Goal: Task Accomplishment & Management: Manage account settings

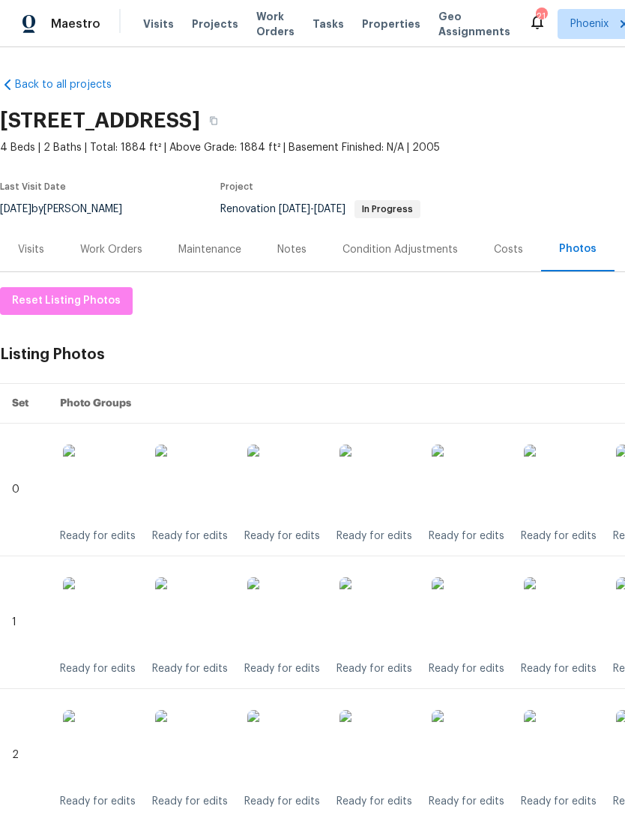
click at [121, 257] on div "Work Orders" at bounding box center [111, 249] width 62 height 15
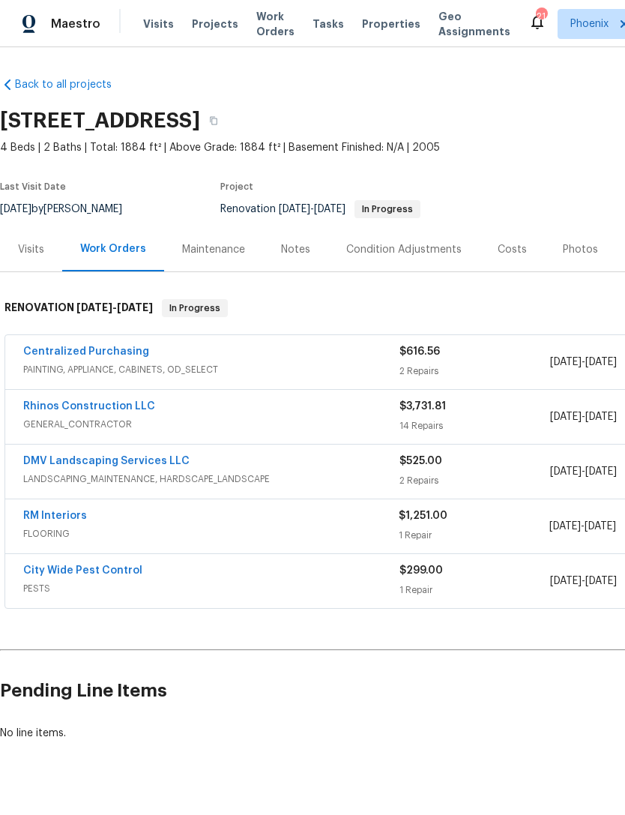
click at [114, 411] on link "Rhinos Construction LLC" at bounding box center [89, 406] width 132 height 10
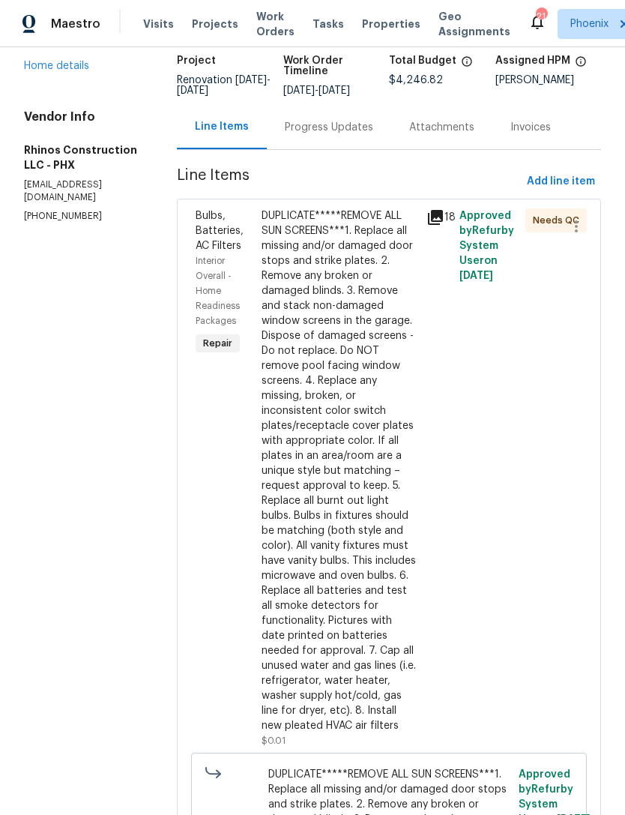
scroll to position [91, 0]
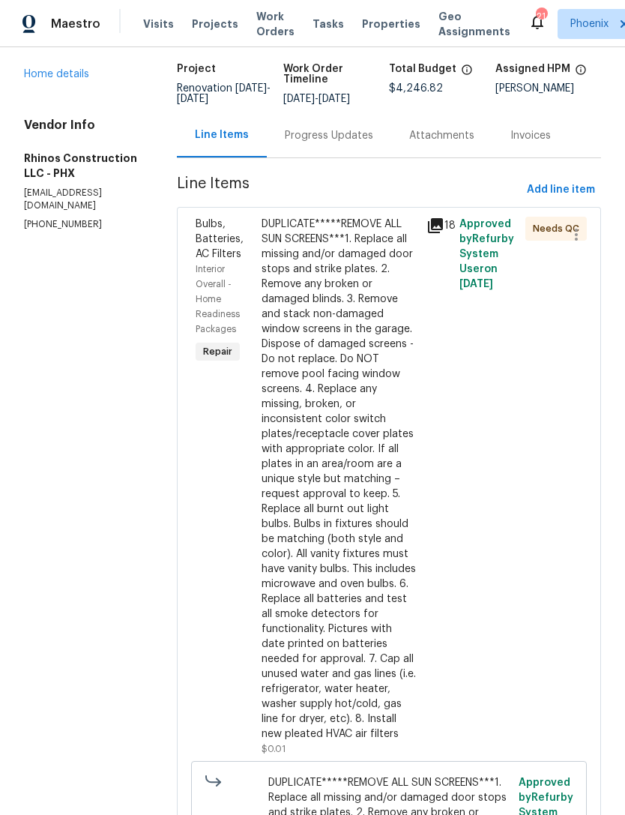
click at [230, 507] on div "Bulbs, Batteries, AC Filters Interior Overall - Home Readiness Packages Repair" at bounding box center [224, 486] width 66 height 549
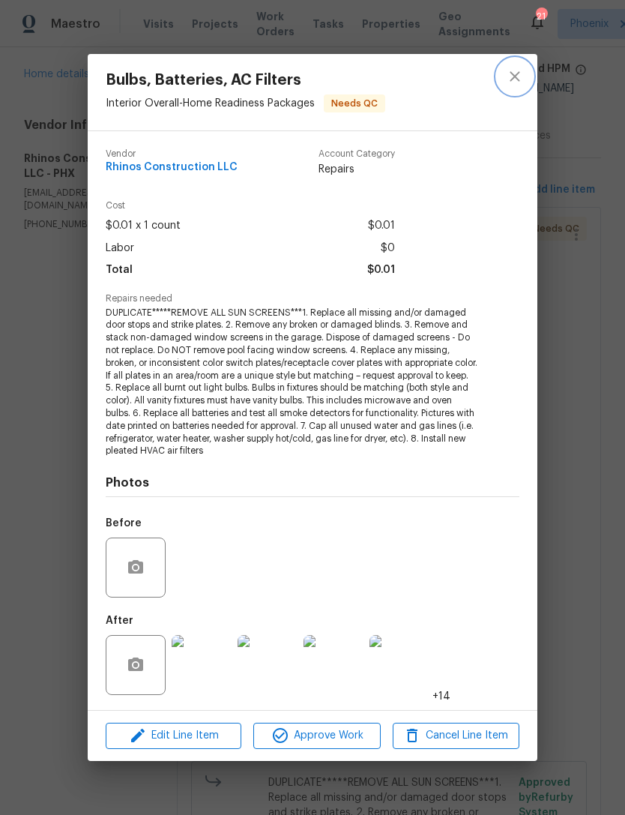
click at [522, 82] on icon "close" at bounding box center [515, 76] width 18 height 18
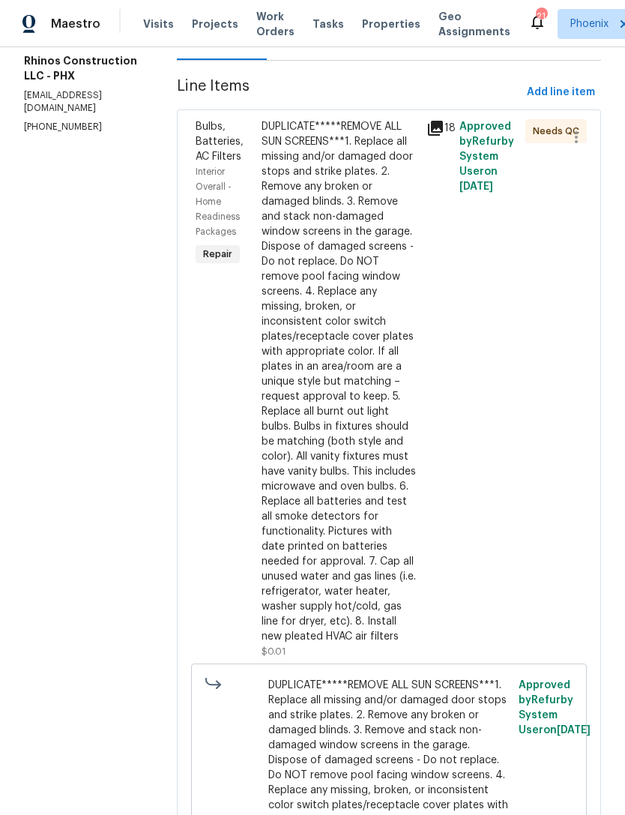
scroll to position [172, 0]
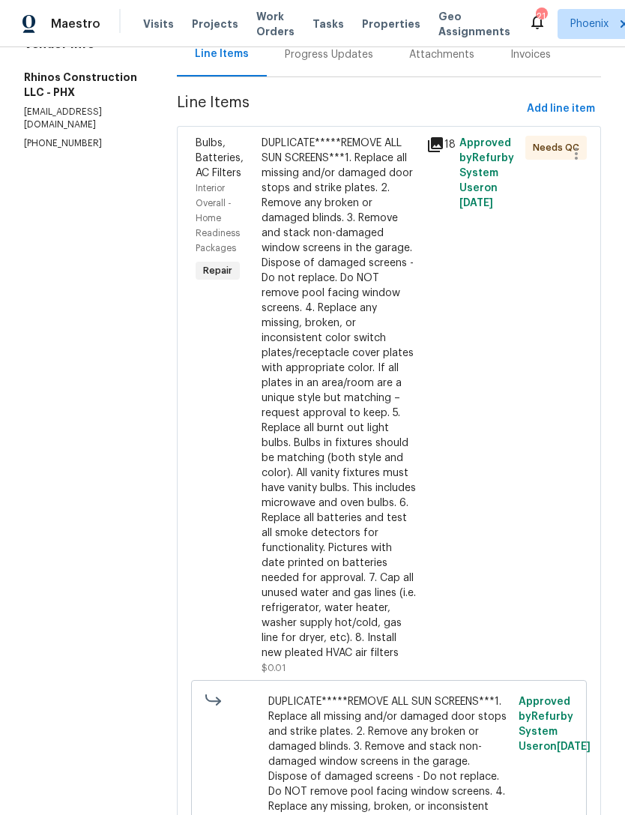
click at [221, 407] on div "Bulbs, Batteries, AC Filters Interior Overall - Home Readiness Packages Repair" at bounding box center [224, 405] width 66 height 549
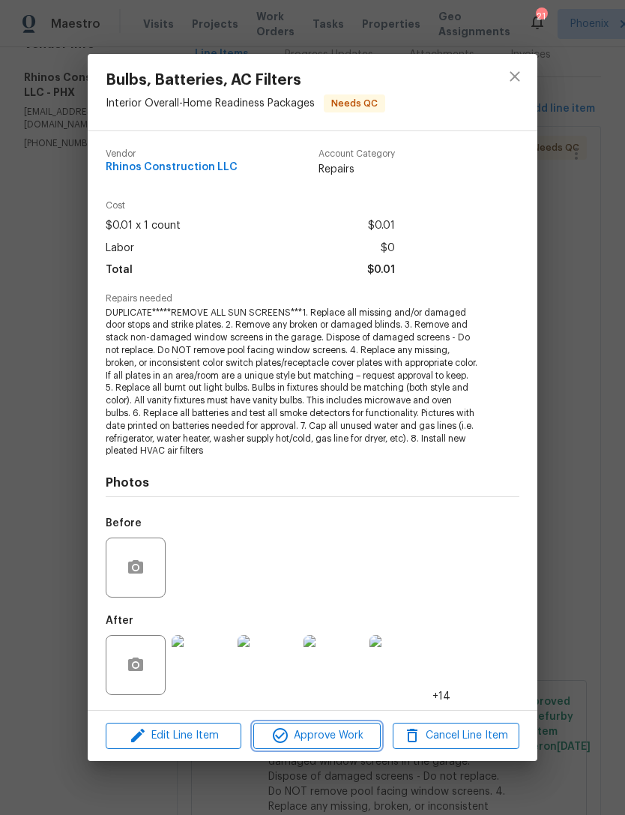
click at [342, 734] on span "Approve Work" at bounding box center [317, 735] width 118 height 19
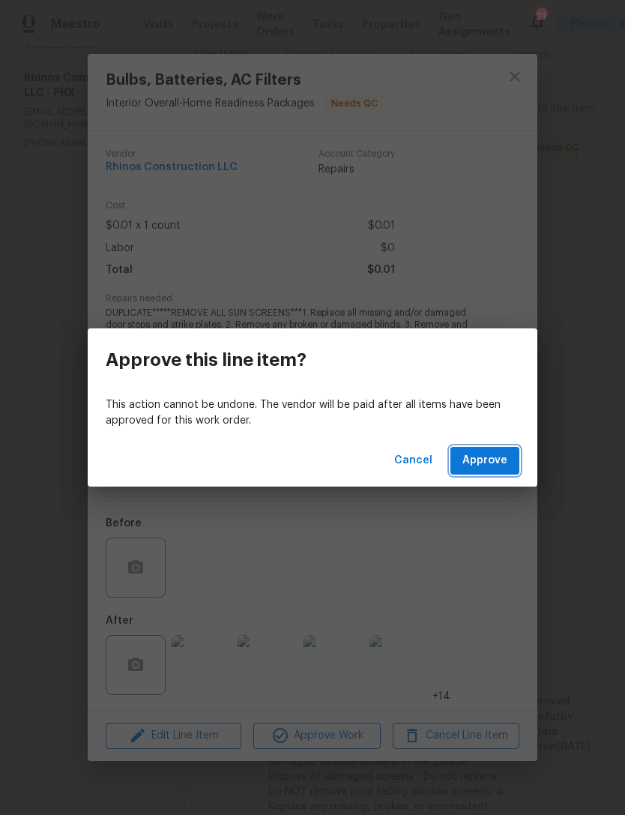
click at [497, 453] on span "Approve" at bounding box center [484, 460] width 45 height 19
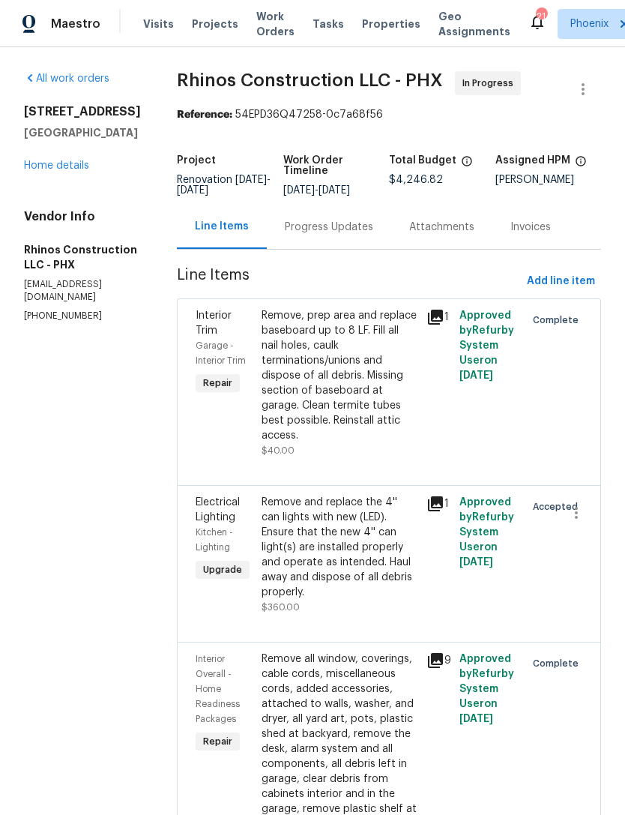
scroll to position [0, 0]
click at [383, 533] on div "Remove and replace the 4'' can lights with new (LED). Ensure that the new 4'' c…" at bounding box center [340, 547] width 156 height 105
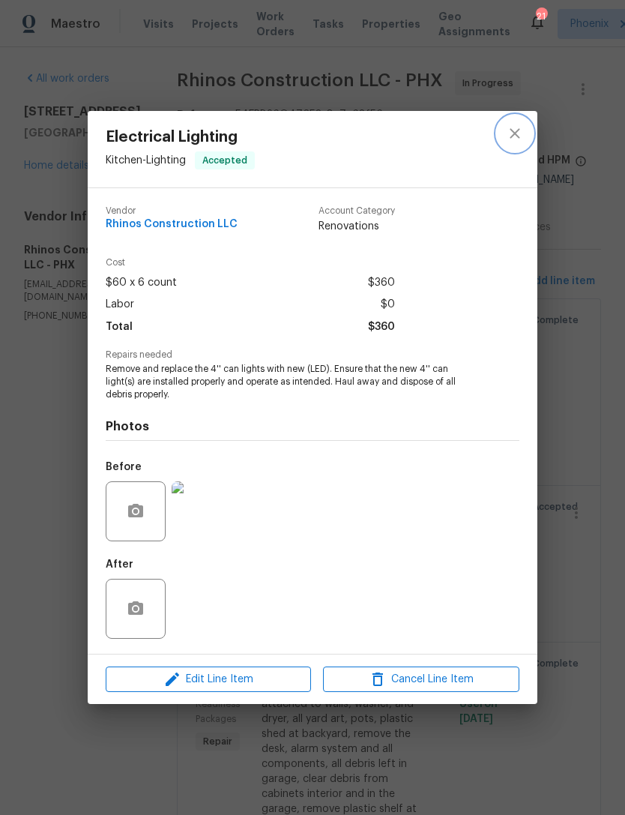
click at [519, 129] on icon "close" at bounding box center [515, 133] width 10 height 10
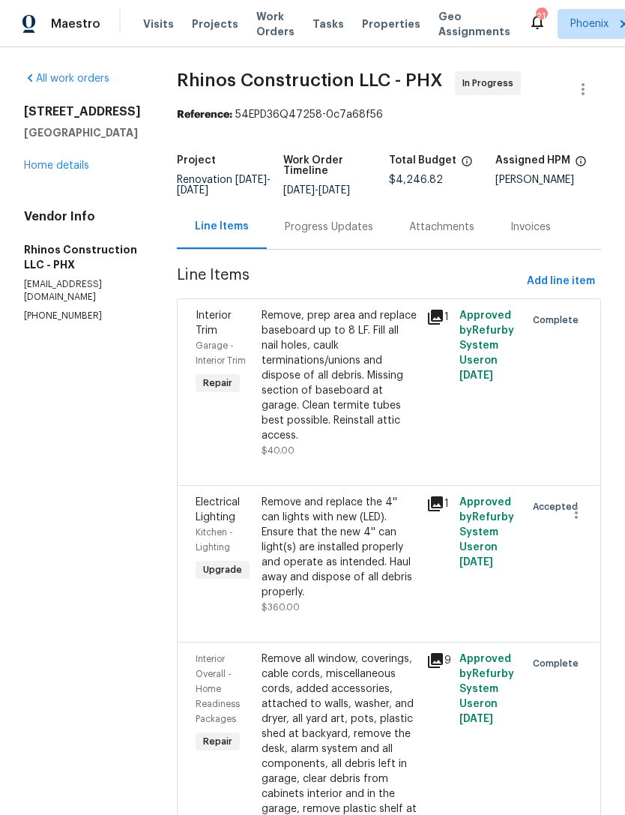
click at [60, 171] on link "Home details" at bounding box center [56, 165] width 65 height 10
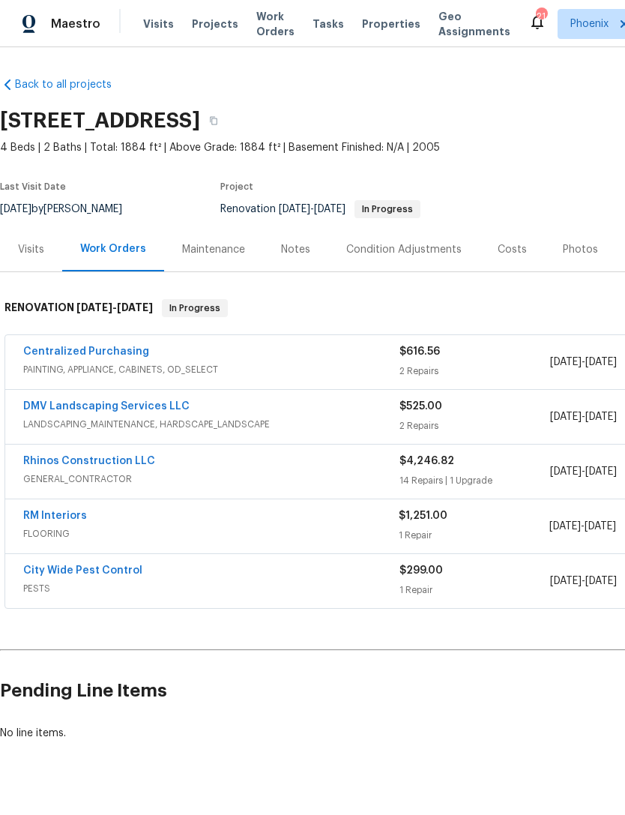
click at [62, 521] on link "RM Interiors" at bounding box center [55, 515] width 64 height 10
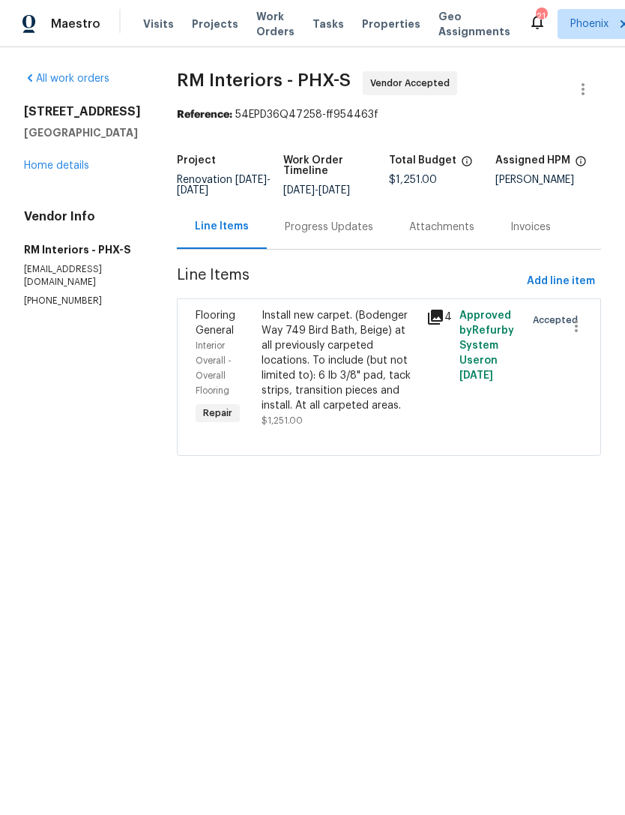
click at [329, 235] on div "Progress Updates" at bounding box center [329, 227] width 88 height 15
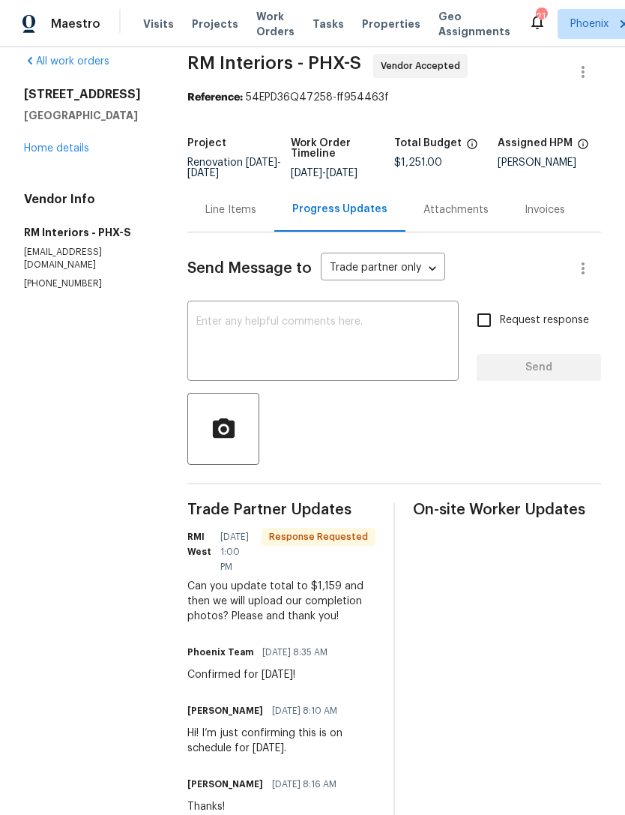
scroll to position [18, 0]
click at [233, 217] on div "Line Items" at bounding box center [230, 209] width 51 height 15
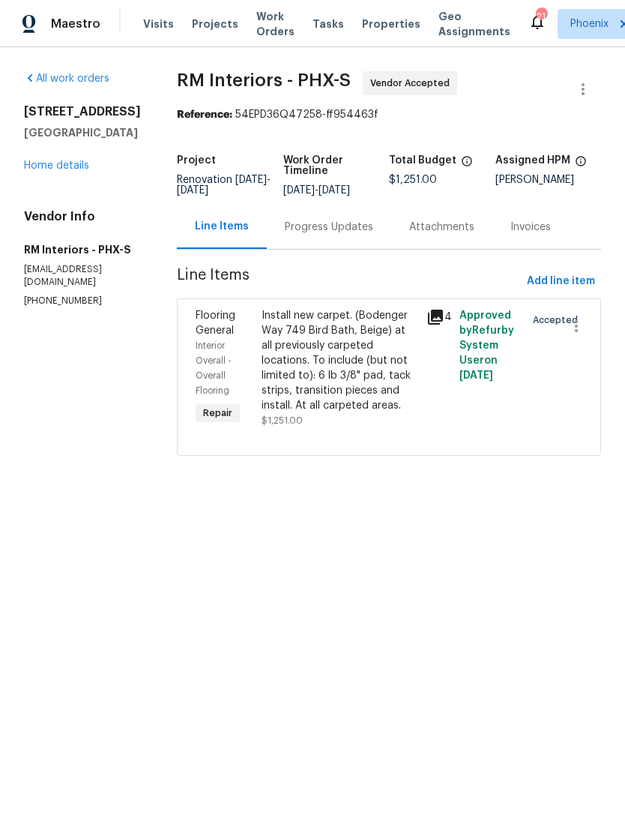
click at [399, 358] on div "Install new carpet. (Bodenger Way 749 Bird Bath, Beige) at all previously carpe…" at bounding box center [340, 360] width 156 height 105
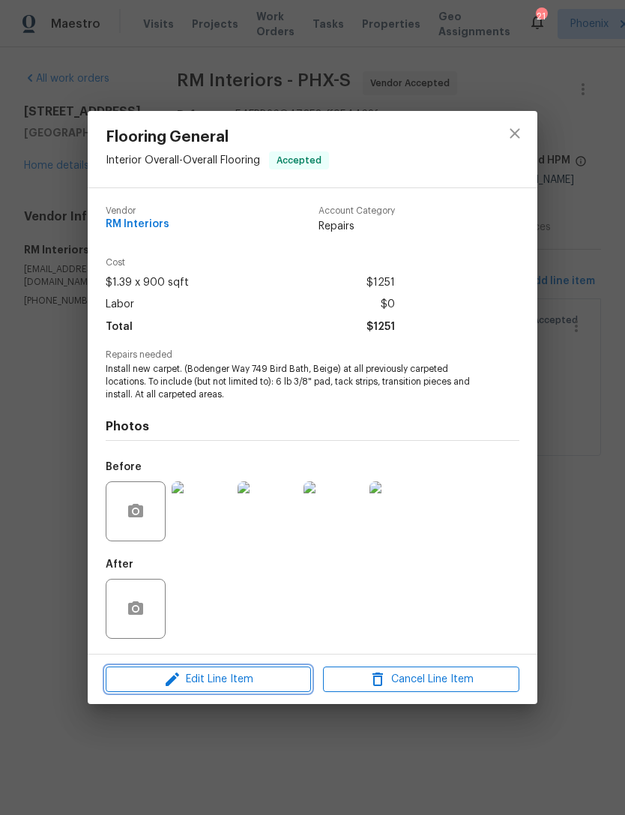
click at [228, 686] on span "Edit Line Item" at bounding box center [208, 679] width 196 height 19
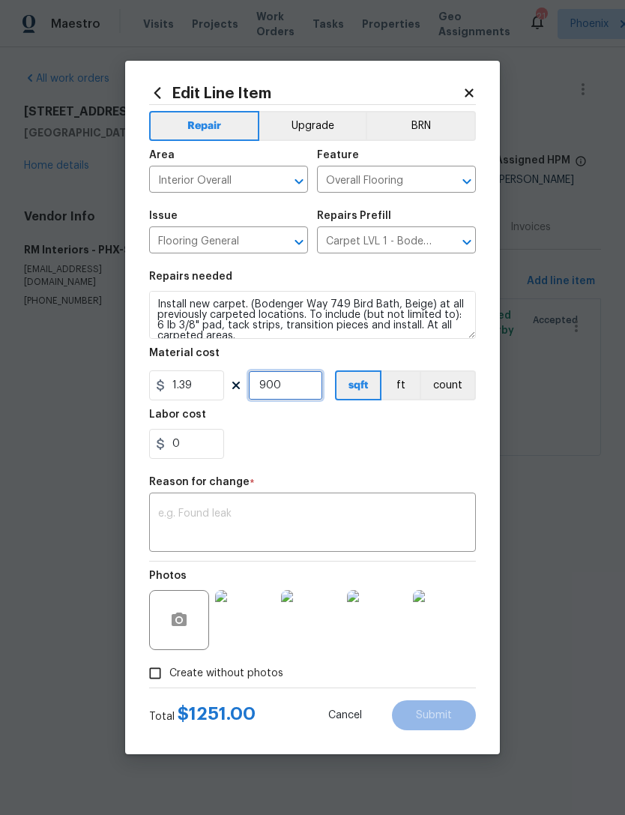
click at [309, 382] on input "900" at bounding box center [285, 385] width 75 height 30
type input "1"
click at [206, 387] on input "1.39" at bounding box center [186, 385] width 75 height 30
type input "1159"
click at [305, 510] on textarea at bounding box center [312, 523] width 309 height 31
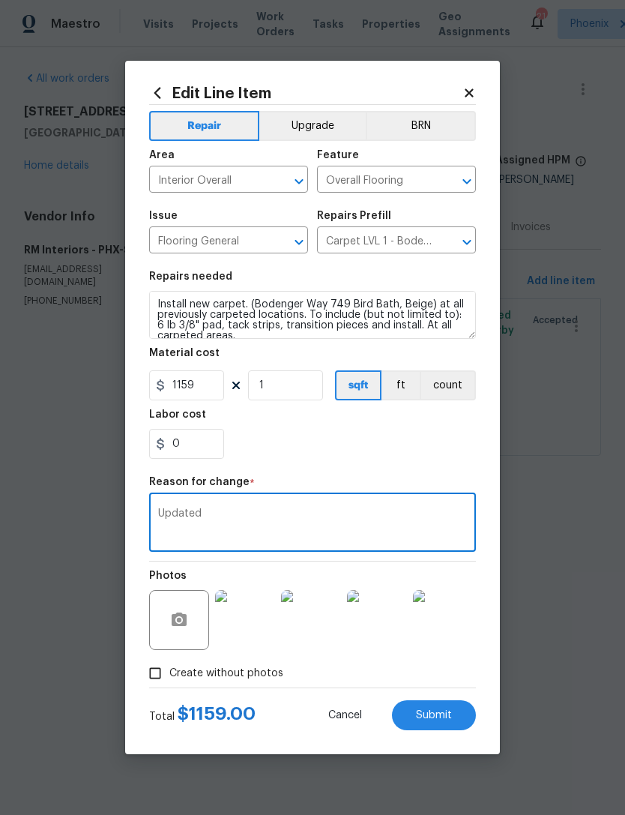
type textarea "Updated"
click at [429, 430] on div "0" at bounding box center [312, 444] width 327 height 30
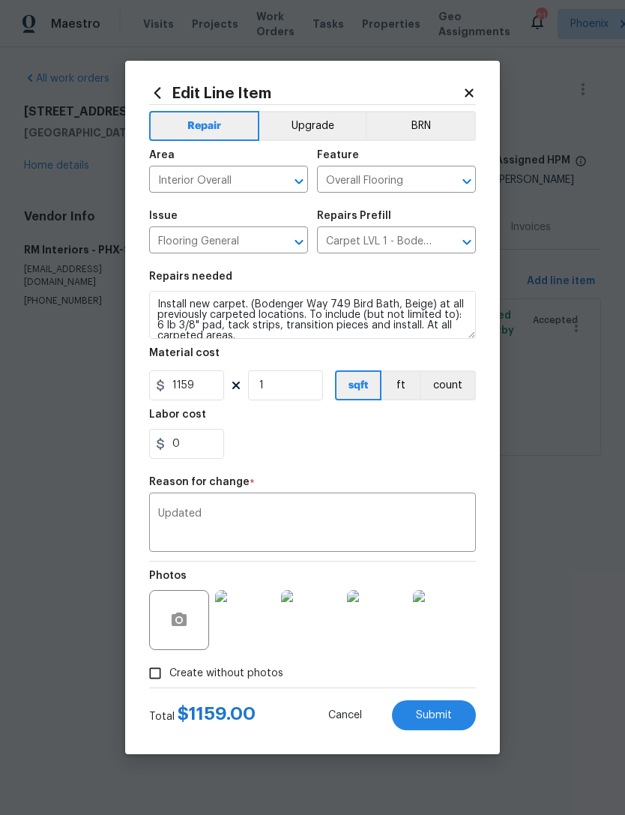
click at [445, 721] on span "Submit" at bounding box center [434, 715] width 36 height 11
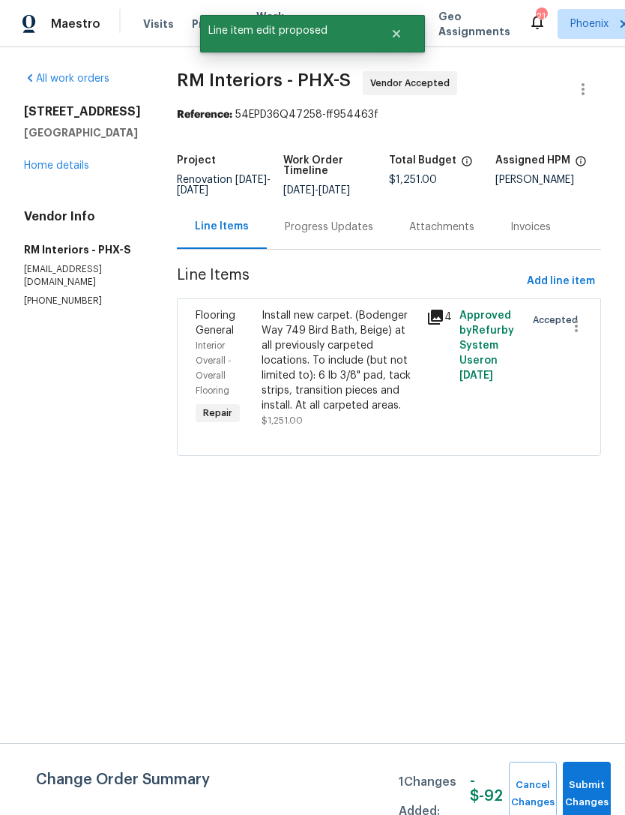
click at [333, 235] on div "Progress Updates" at bounding box center [329, 227] width 88 height 15
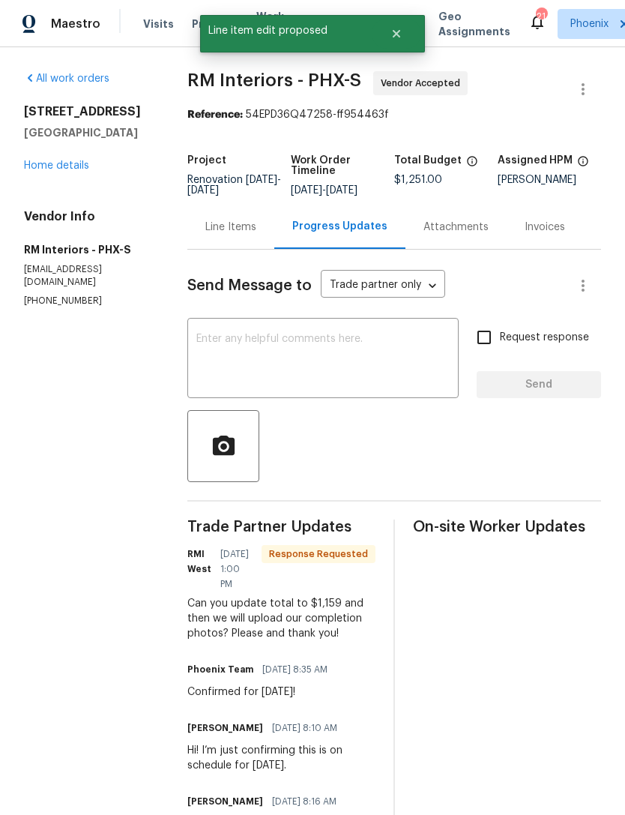
click at [232, 235] on div "Line Items" at bounding box center [230, 227] width 51 height 15
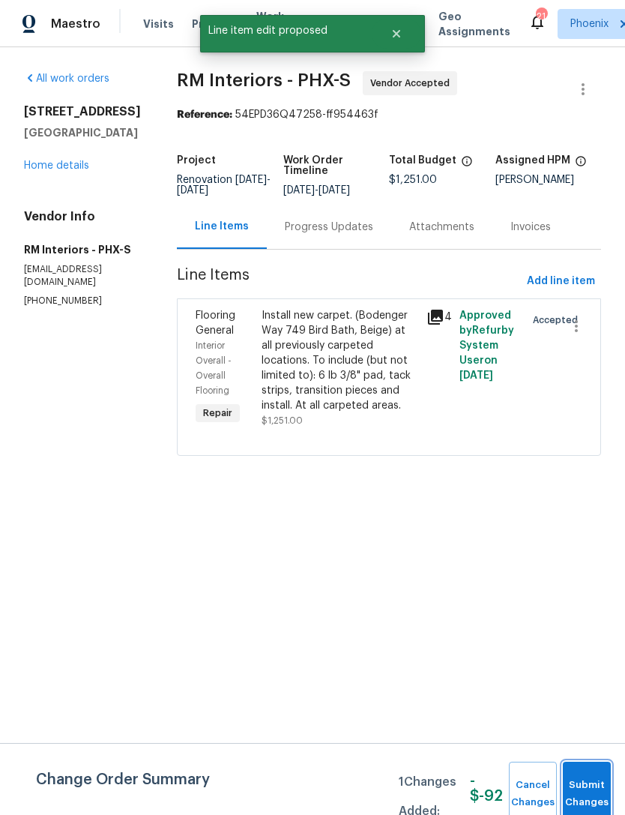
click at [591, 783] on span "Submit Changes" at bounding box center [586, 793] width 33 height 34
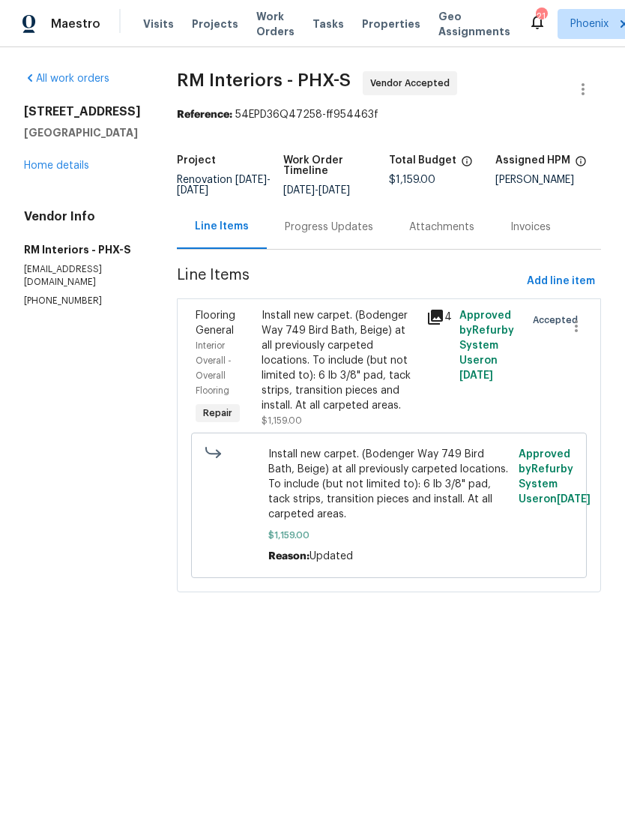
click at [329, 235] on div "Progress Updates" at bounding box center [329, 227] width 88 height 15
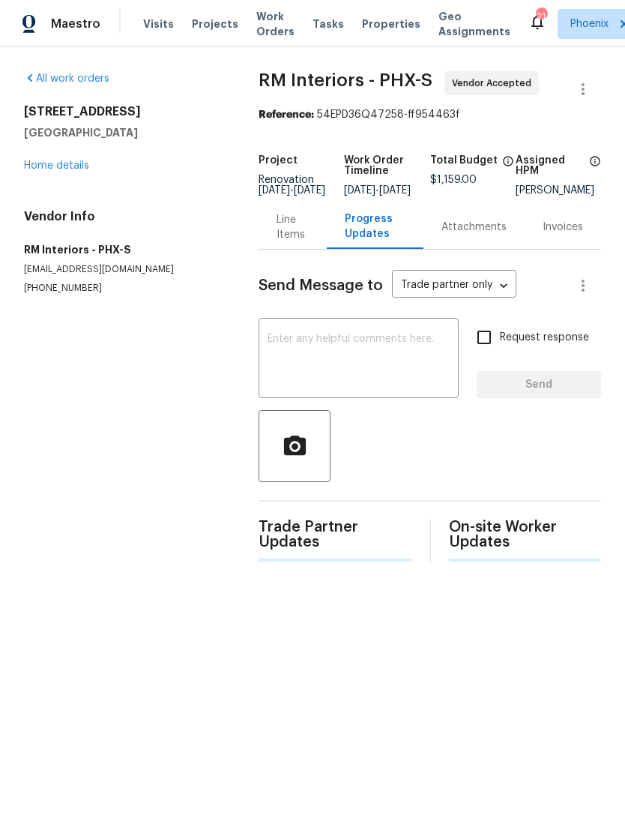
click at [294, 371] on textarea at bounding box center [359, 359] width 182 height 52
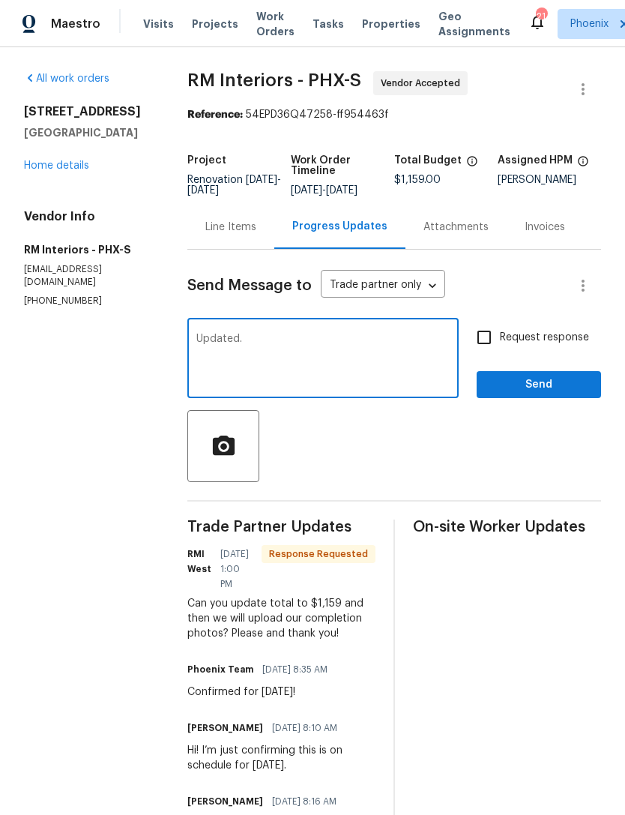
type textarea "Updated."
click at [567, 394] on span "Send" at bounding box center [539, 384] width 100 height 19
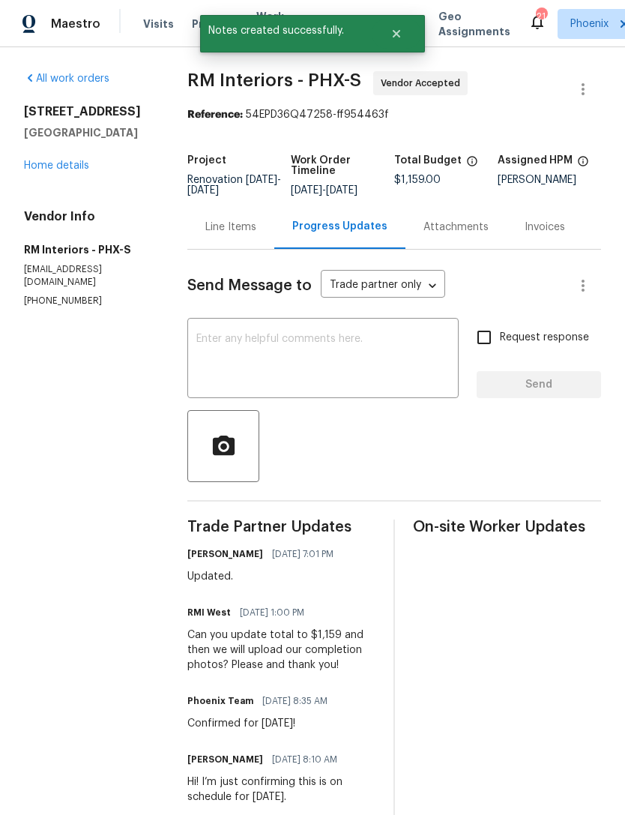
click at [70, 171] on link "Home details" at bounding box center [56, 165] width 65 height 10
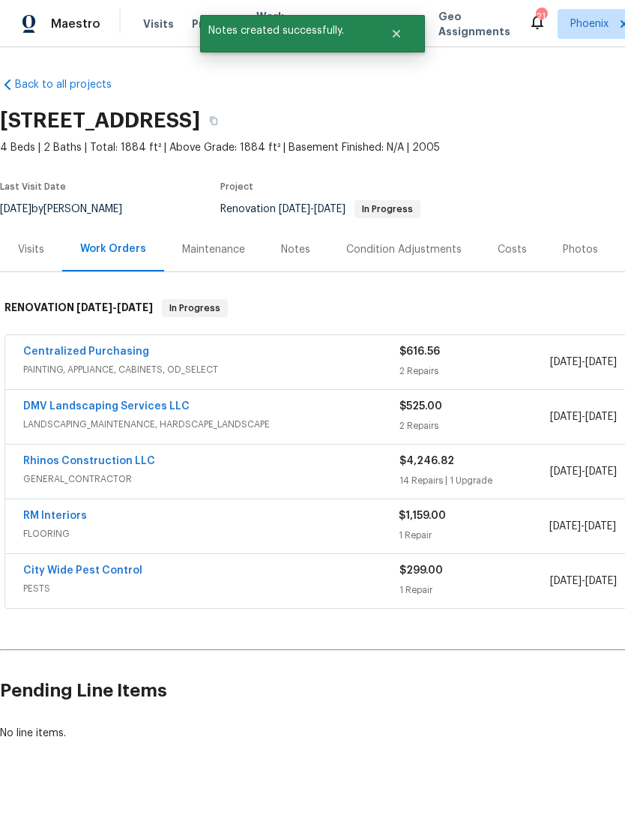
click at [147, 411] on link "DMV Landscaping Services LLC" at bounding box center [106, 406] width 166 height 10
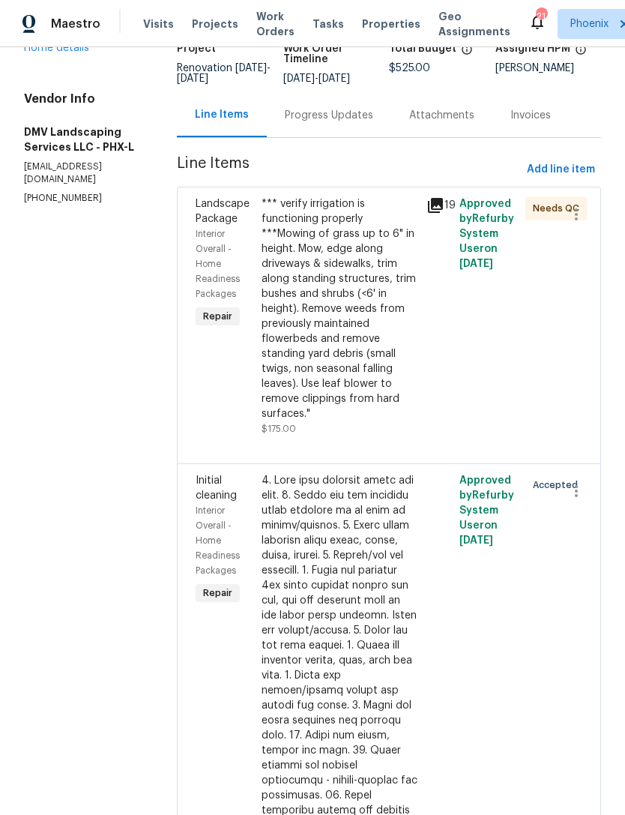
scroll to position [98, 0]
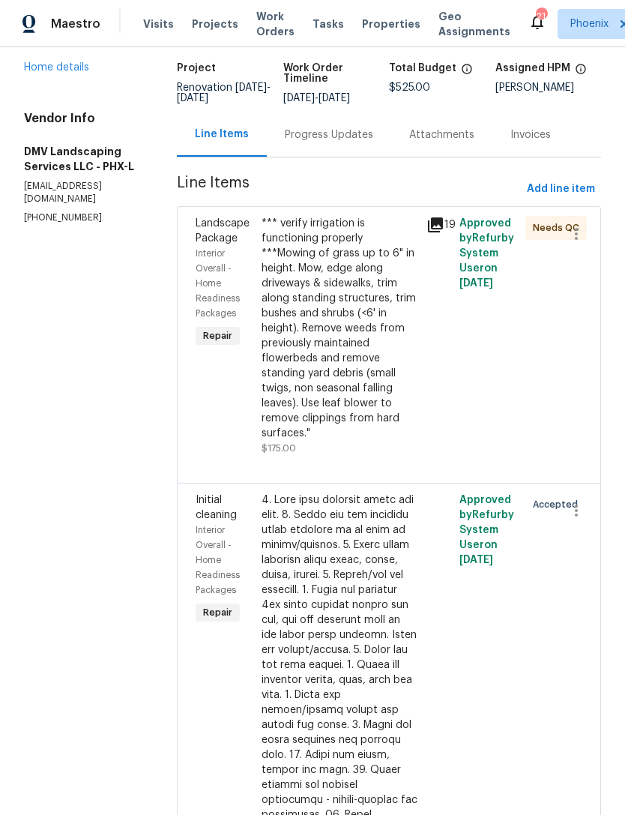
click at [382, 316] on div "*** verify irrigation is functioning properly ***Mowing of grass up to 6" in he…" at bounding box center [340, 328] width 156 height 225
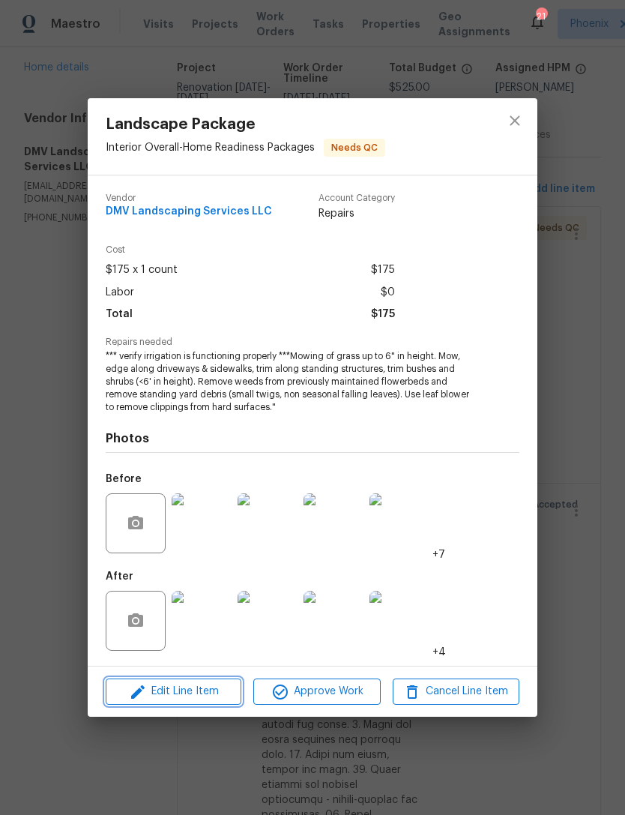
click at [189, 694] on span "Edit Line Item" at bounding box center [173, 691] width 127 height 19
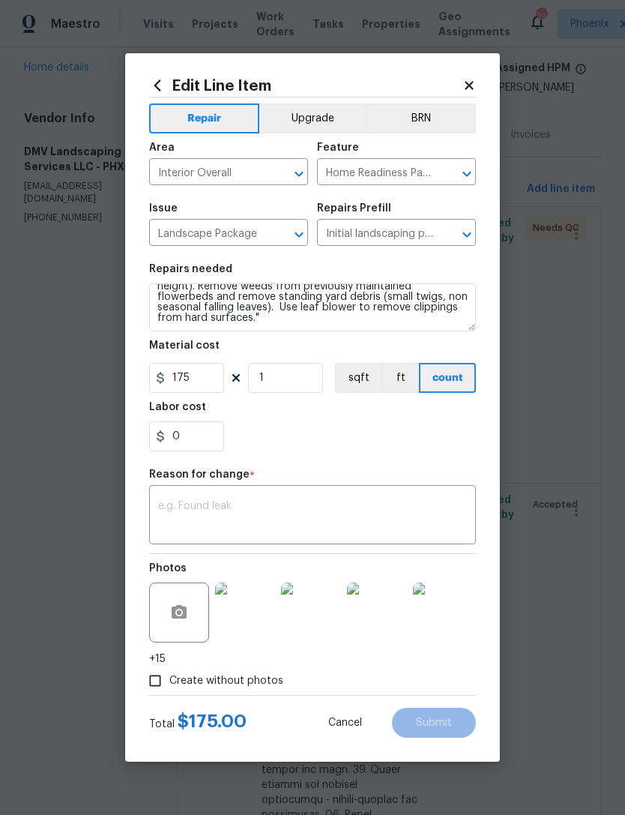
scroll to position [42, 0]
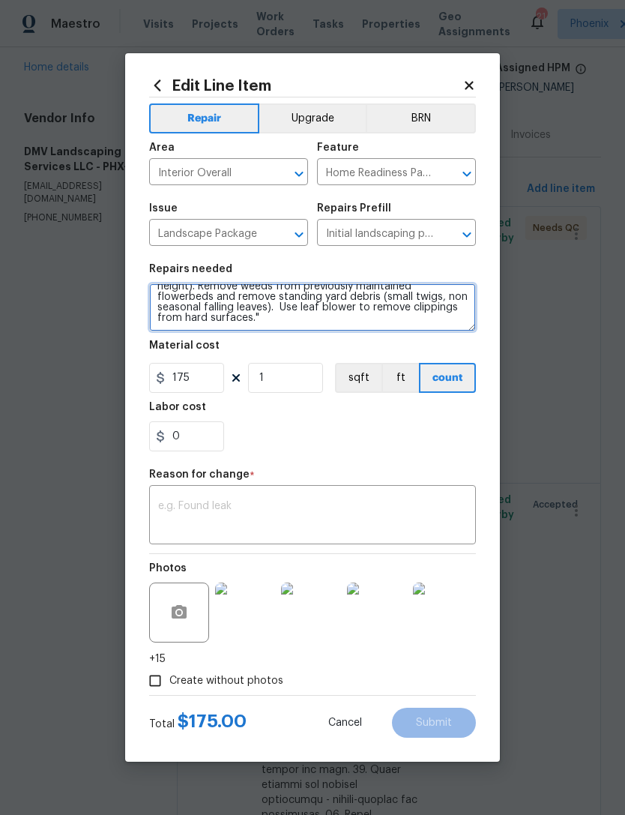
click at [289, 321] on textarea "*** verify irrigation is functioning properly ***Mowing of grass up to 6" in he…" at bounding box center [312, 307] width 327 height 48
type textarea "*** verify irrigation is functioning properly ***Mowing of grass up to 6" in he…"
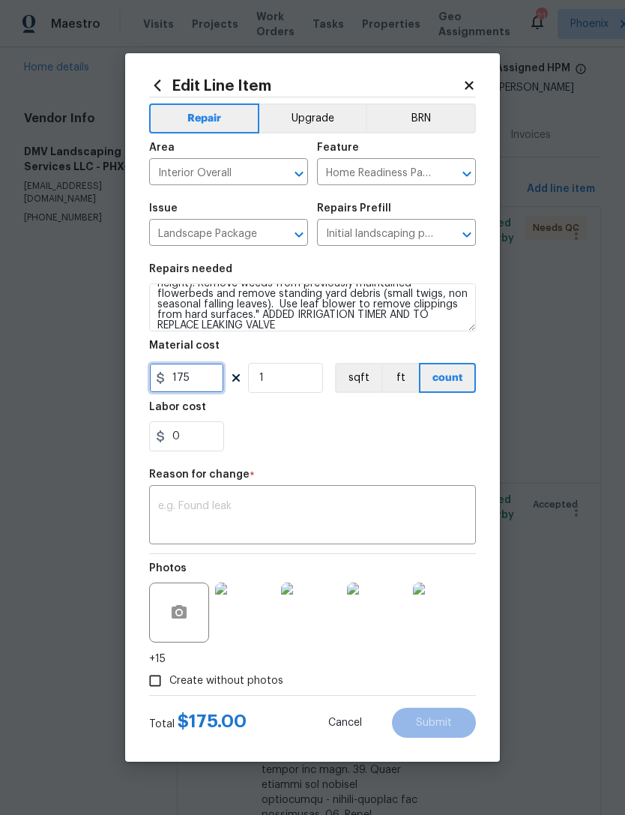
click at [214, 376] on input "175" at bounding box center [186, 378] width 75 height 30
type input "575"
click at [334, 493] on div "x ​" at bounding box center [312, 516] width 327 height 55
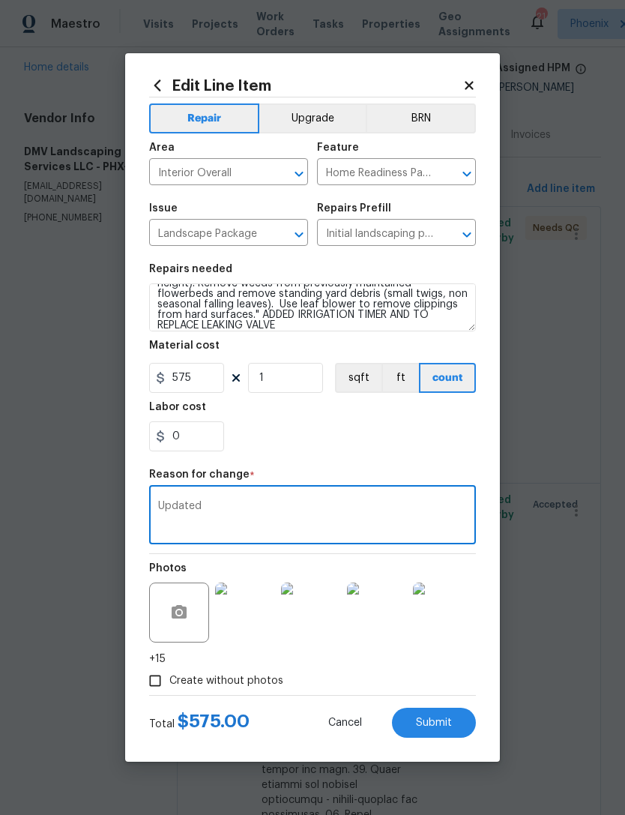
type textarea "Updated"
click at [414, 441] on div "0" at bounding box center [312, 436] width 327 height 30
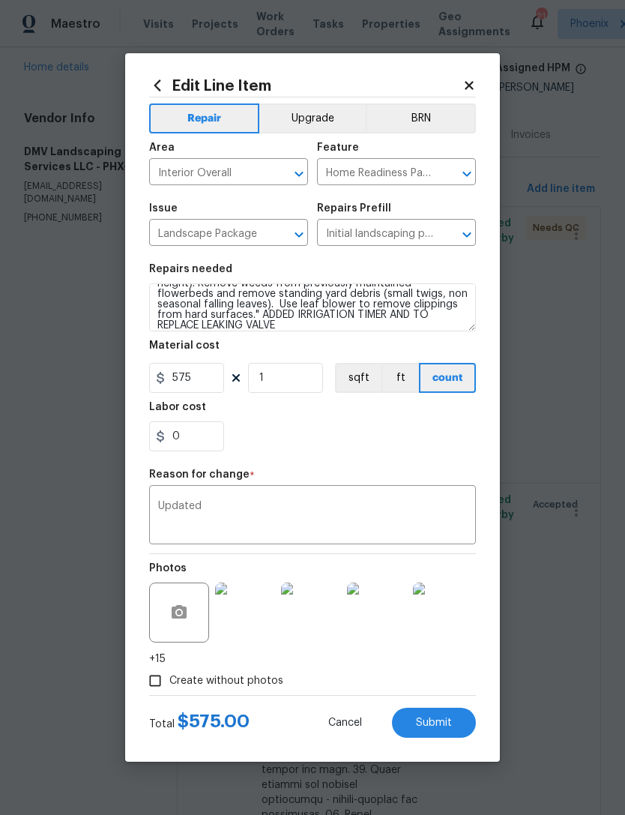
click at [477, 707] on div "Edit Line Item Repair Upgrade BRN Area Interior Overall ​ Feature Home Readines…" at bounding box center [312, 407] width 375 height 708
click at [449, 727] on span "Submit" at bounding box center [434, 722] width 36 height 11
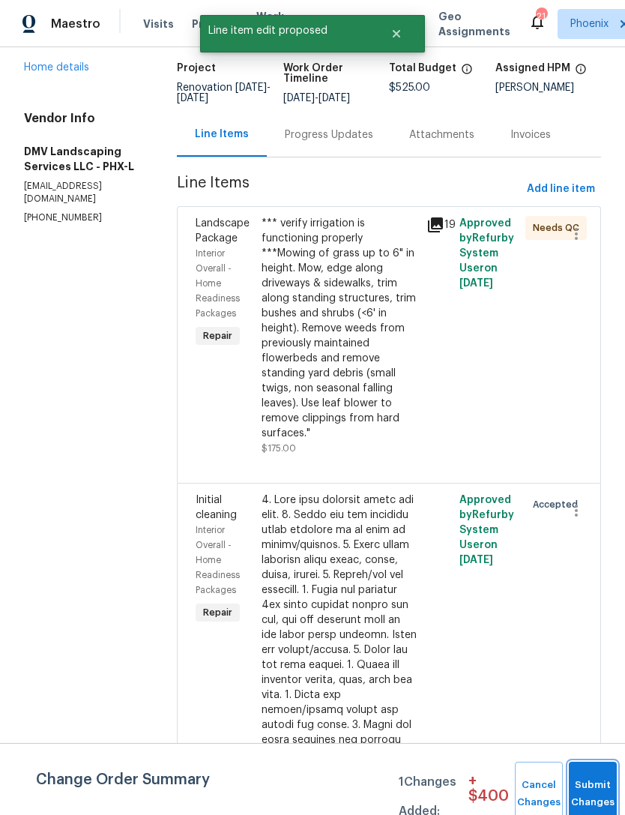
click at [588, 793] on span "Submit Changes" at bounding box center [592, 793] width 33 height 34
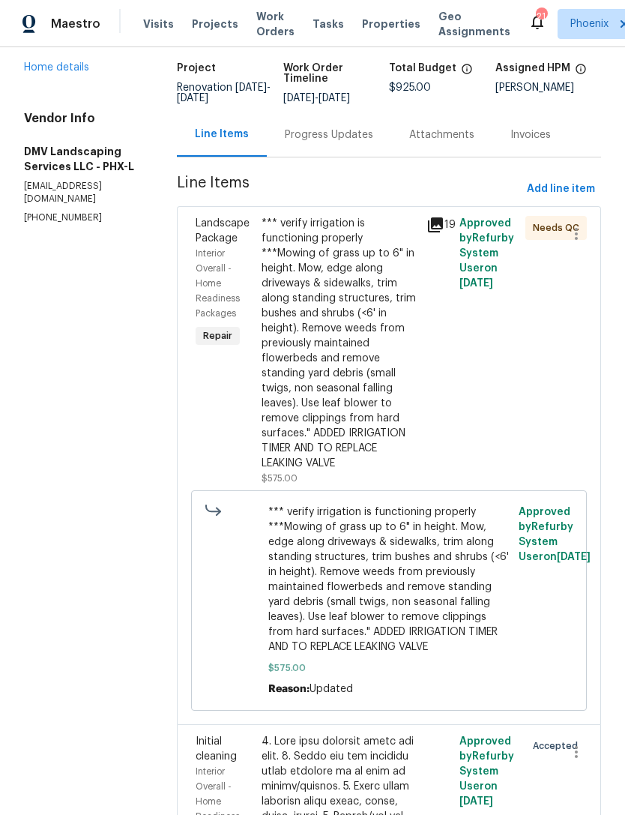
click at [305, 142] on div "Progress Updates" at bounding box center [329, 134] width 88 height 15
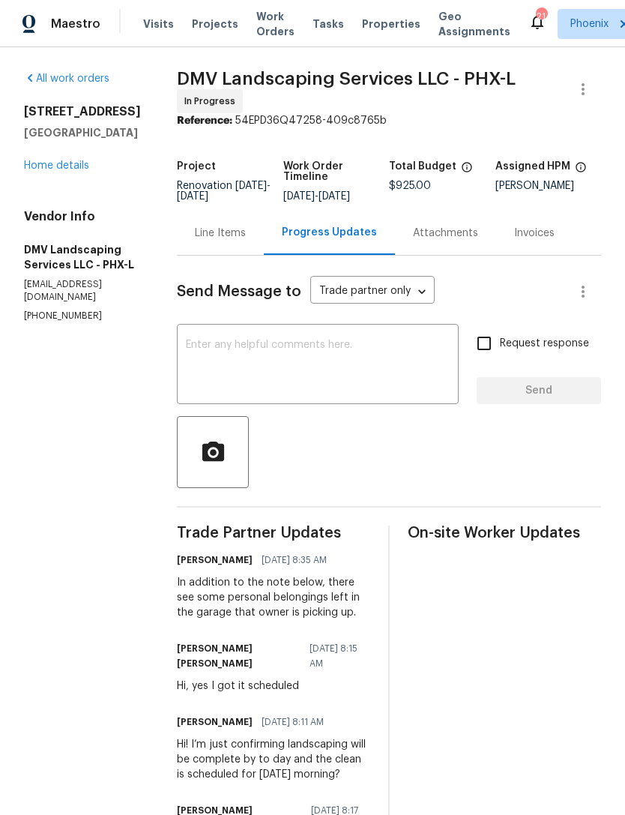
click at [310, 381] on textarea at bounding box center [318, 365] width 264 height 52
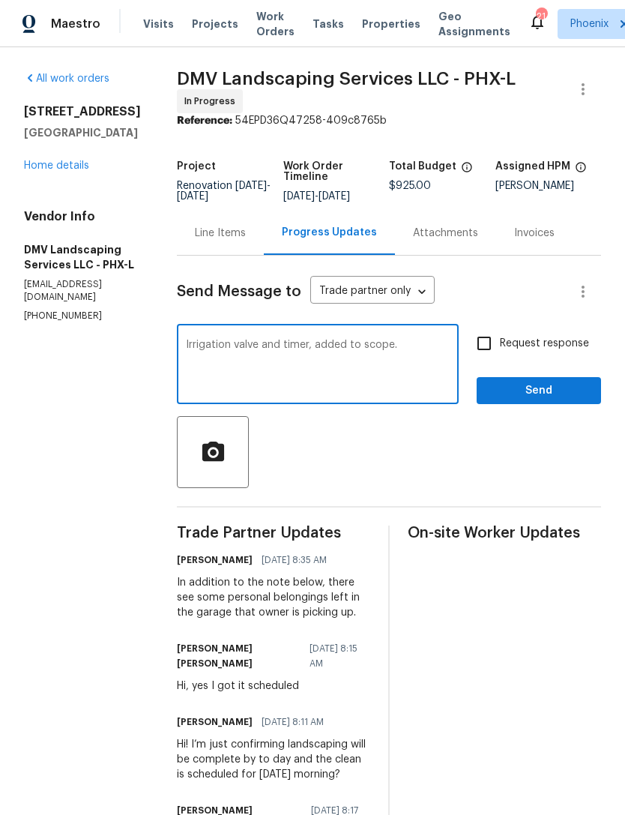
type textarea "Irrigation valve and timer, added to scope."
click at [570, 398] on span "Send" at bounding box center [539, 390] width 100 height 19
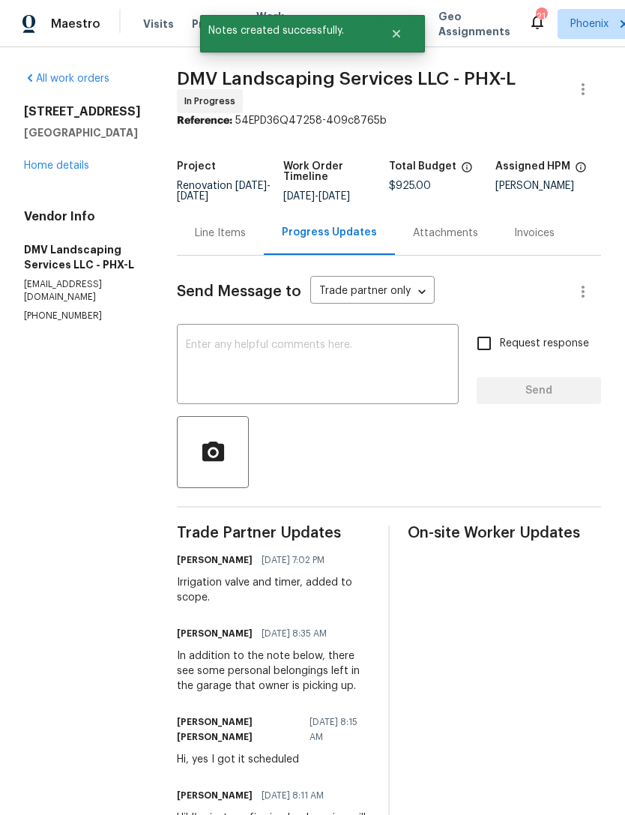
click at [70, 171] on link "Home details" at bounding box center [56, 165] width 65 height 10
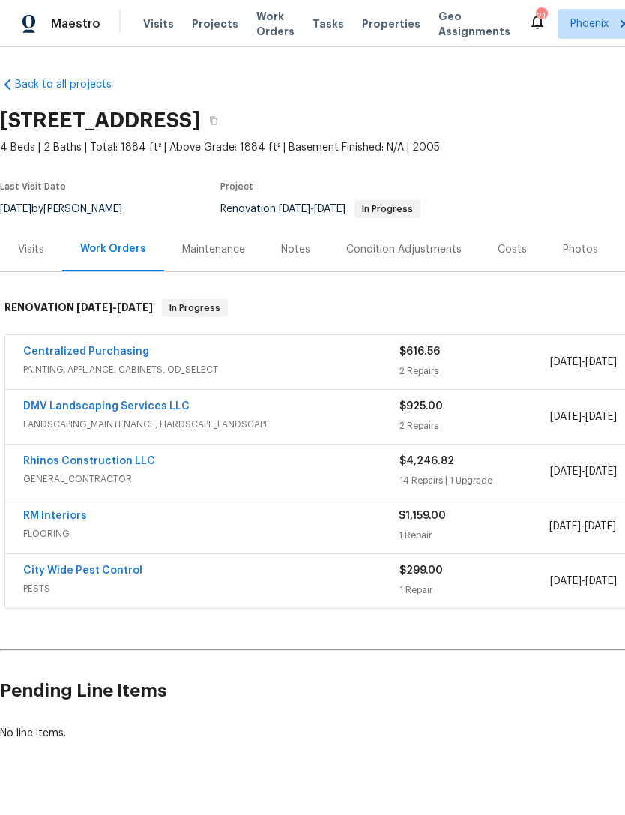
click at [298, 254] on div "Notes" at bounding box center [295, 249] width 65 height 44
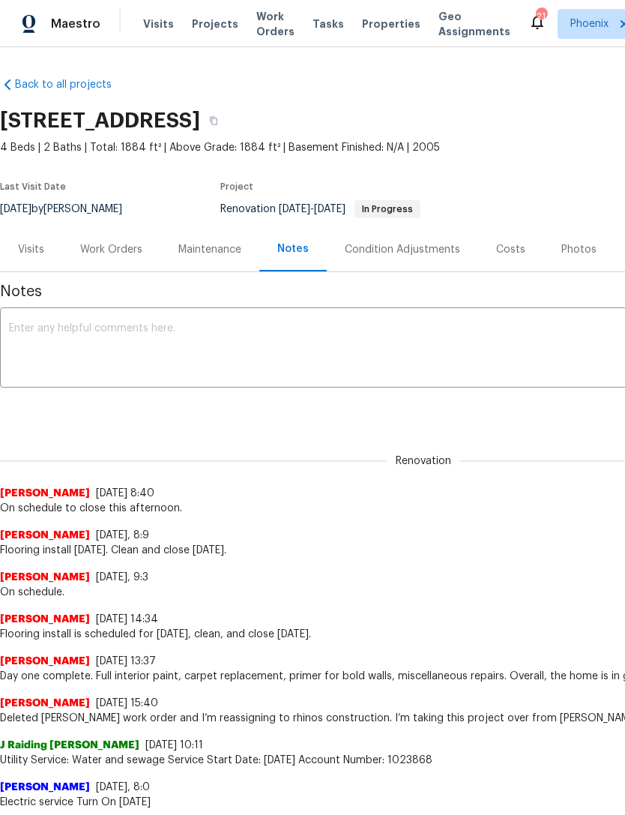
click at [217, 353] on textarea at bounding box center [423, 349] width 829 height 52
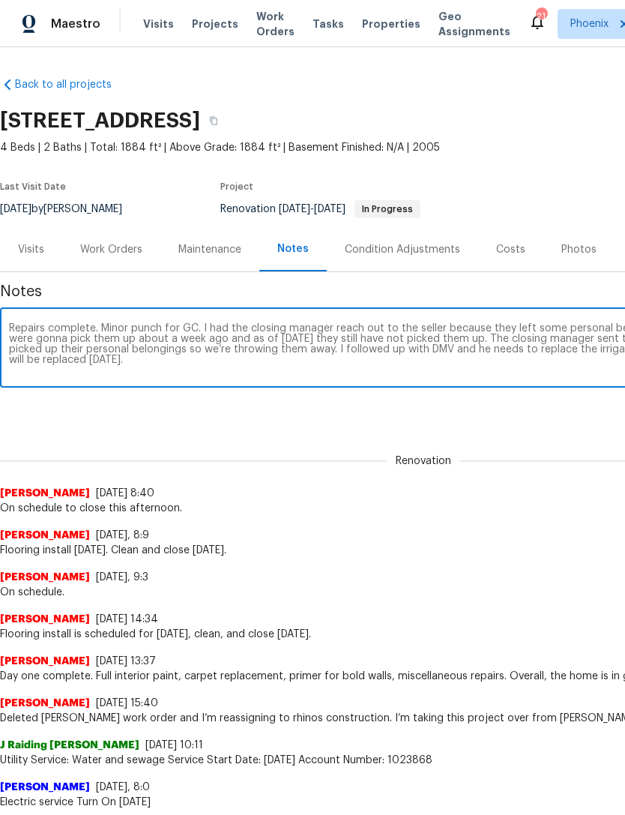
type textarea "Repairs complete. Minor punch for GC. I had the closing manager reach out to th…"
click at [549, 453] on div "Renovation Melissa Muralt-Ochoa 9/23/25, 8:40 On schedule to close this afterno…" at bounding box center [423, 475] width 847 height 79
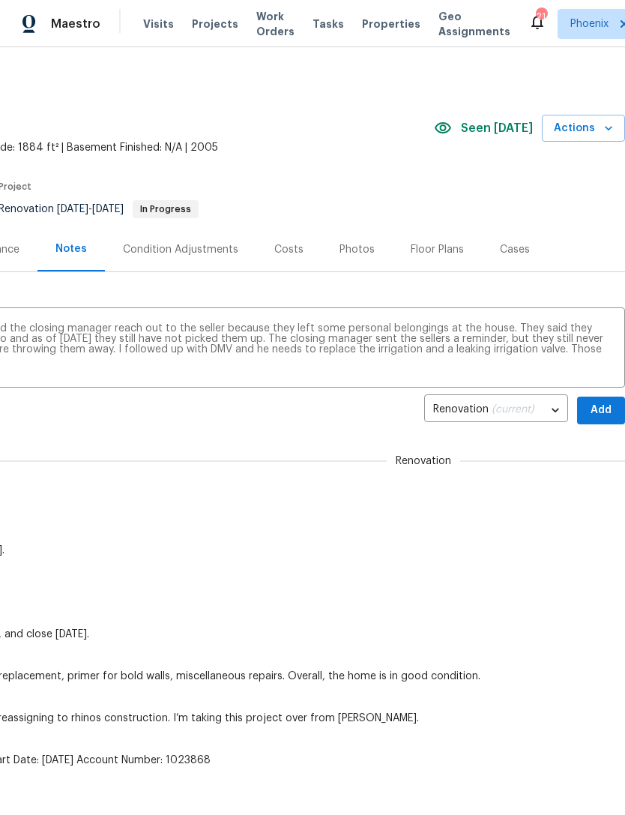
scroll to position [0, 222]
click at [603, 420] on span "Add" at bounding box center [601, 410] width 24 height 19
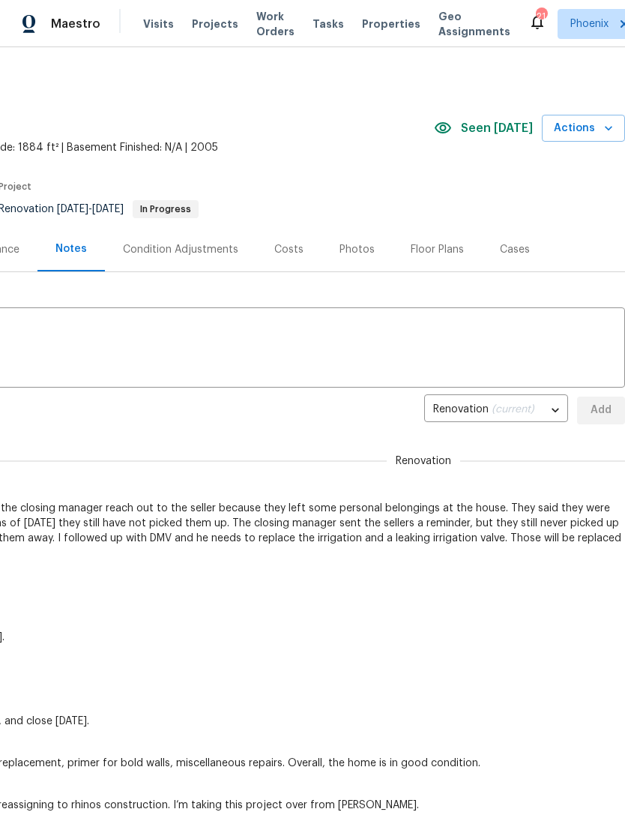
click at [599, 138] on span "Actions" at bounding box center [583, 128] width 59 height 19
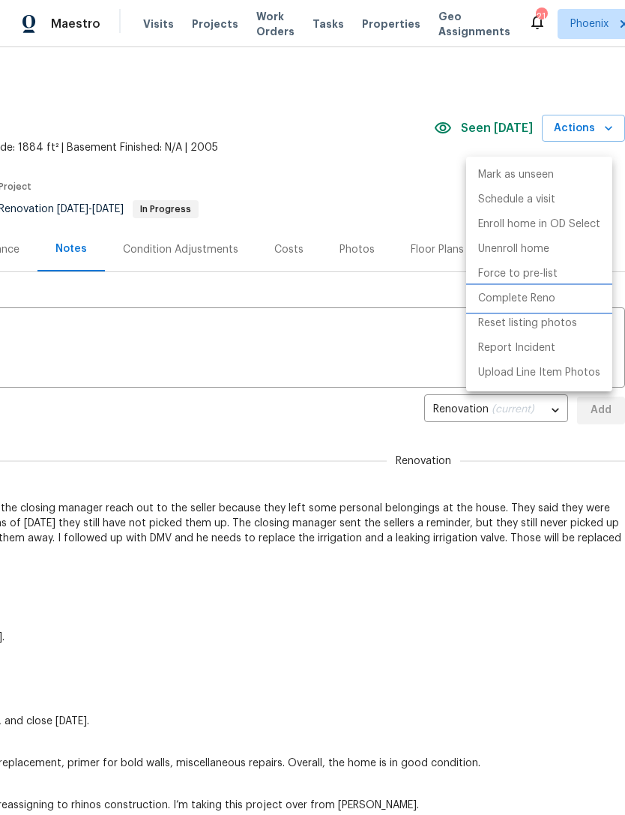
click at [532, 303] on p "Complete Reno" at bounding box center [516, 299] width 77 height 16
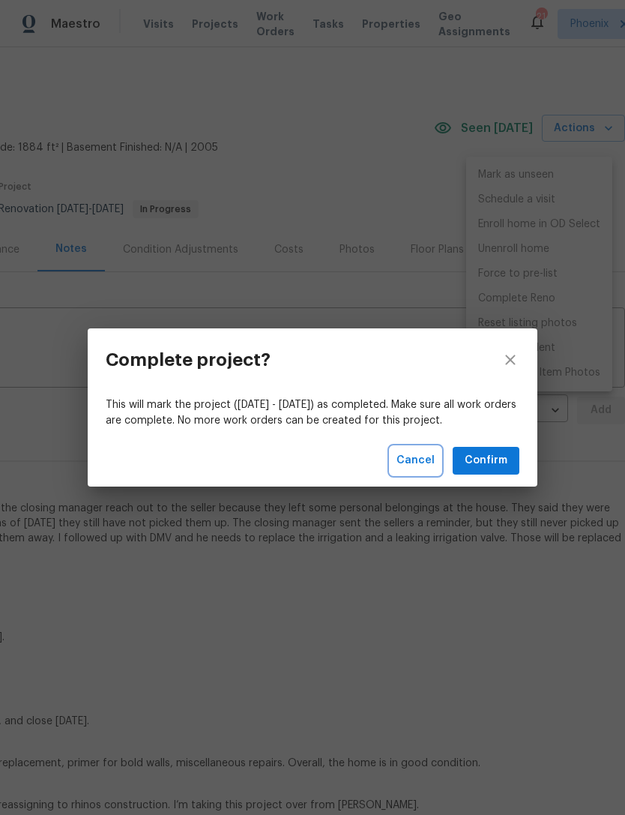
click at [419, 463] on span "Cancel" at bounding box center [415, 460] width 38 height 19
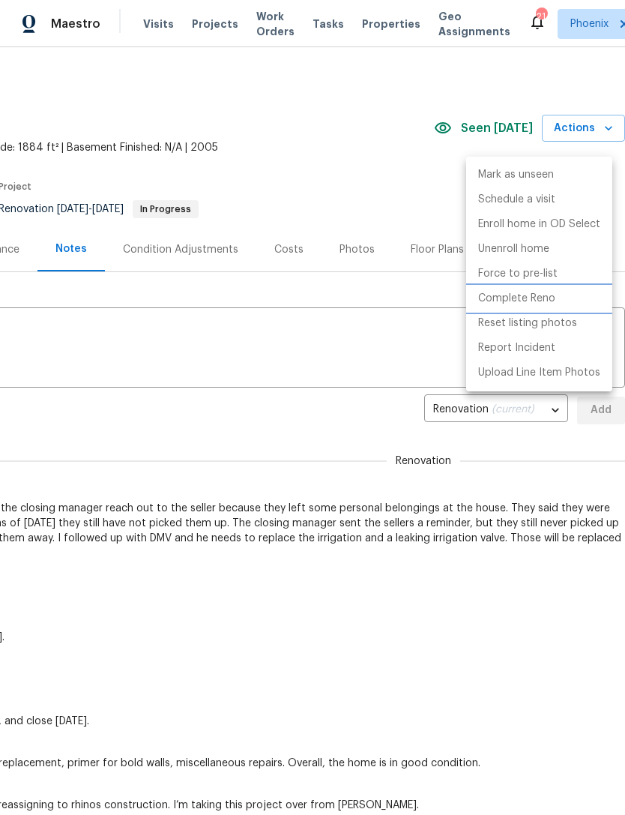
click at [530, 301] on p "Complete Reno" at bounding box center [516, 299] width 77 height 16
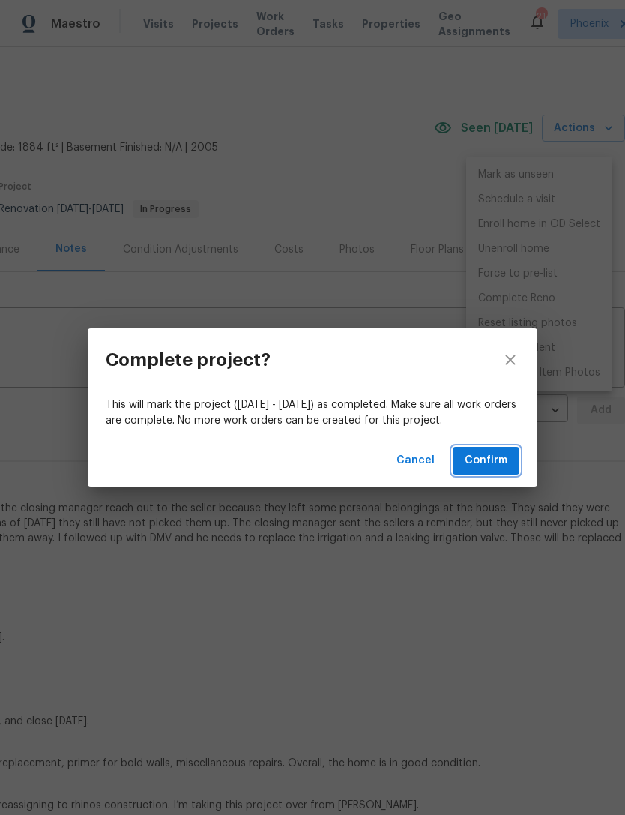
click at [486, 457] on span "Confirm" at bounding box center [486, 460] width 43 height 19
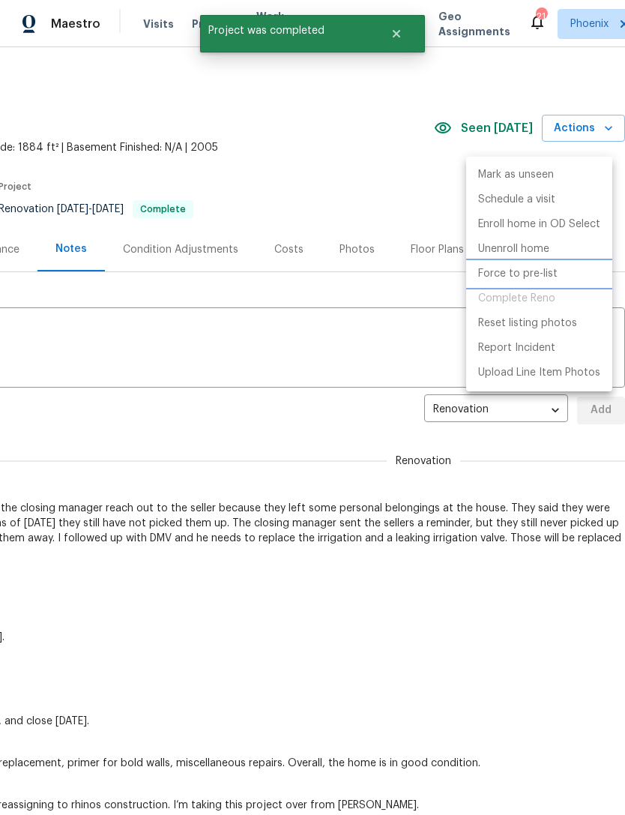
click at [543, 273] on p "Force to pre-list" at bounding box center [517, 274] width 79 height 16
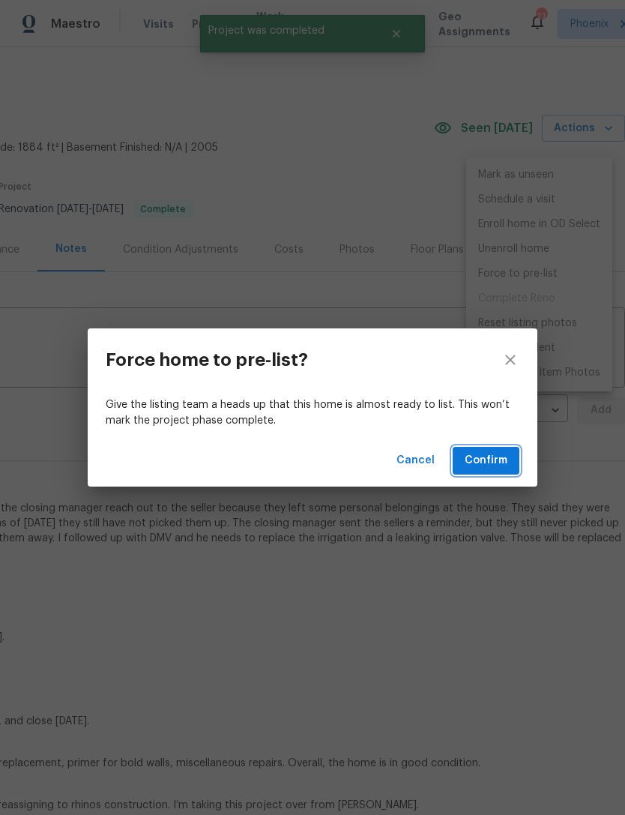
click at [495, 455] on span "Confirm" at bounding box center [486, 460] width 43 height 19
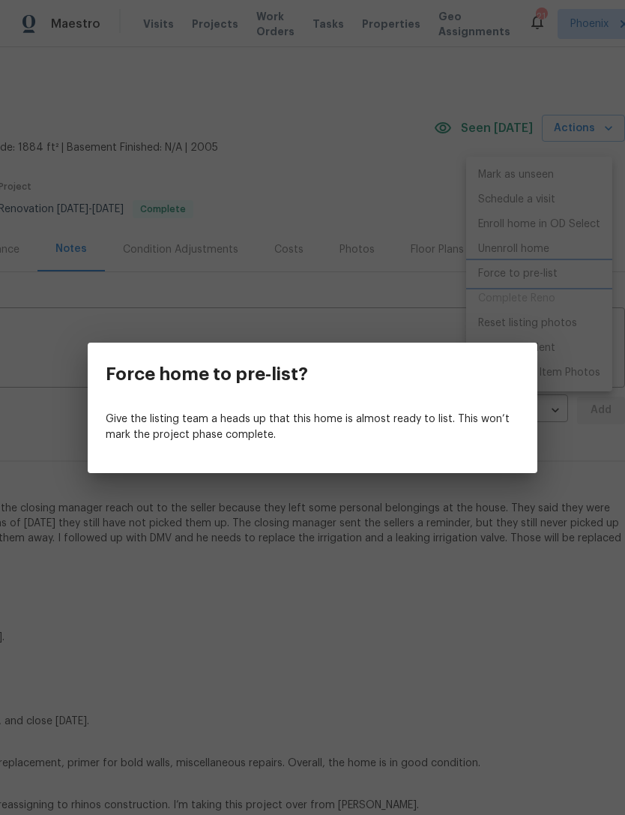
click at [456, 520] on div "Force home to pre-list? Give the listing team a heads up that this home is almo…" at bounding box center [312, 407] width 625 height 815
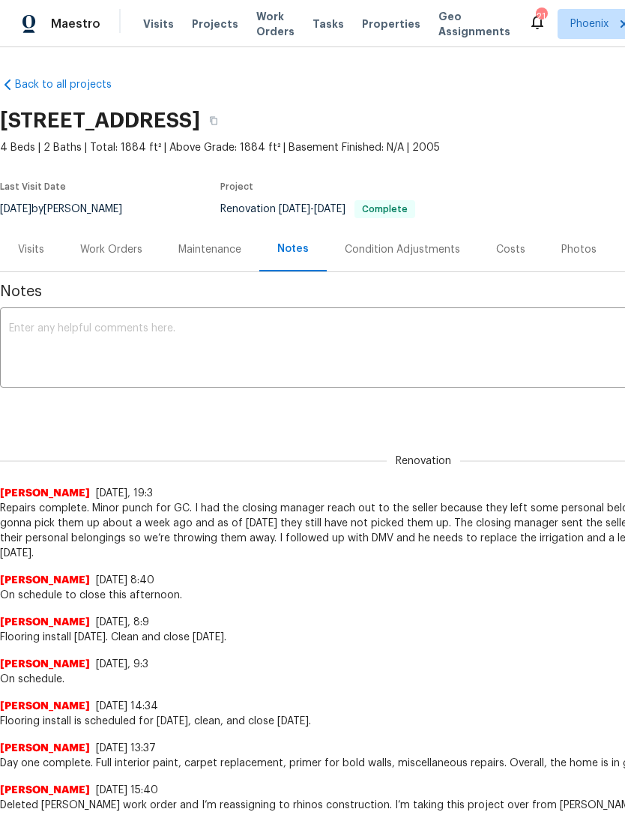
click at [119, 271] on div "Work Orders" at bounding box center [111, 249] width 98 height 44
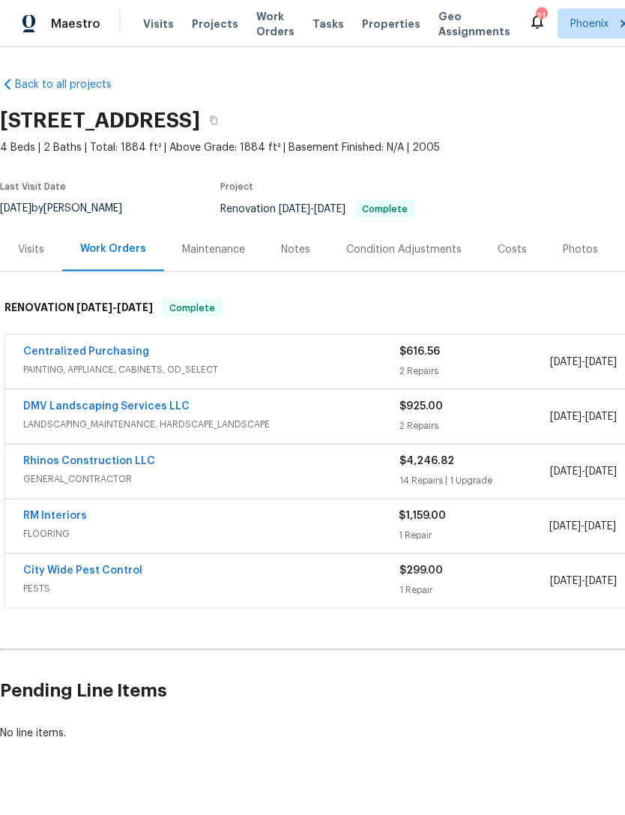
scroll to position [10, 0]
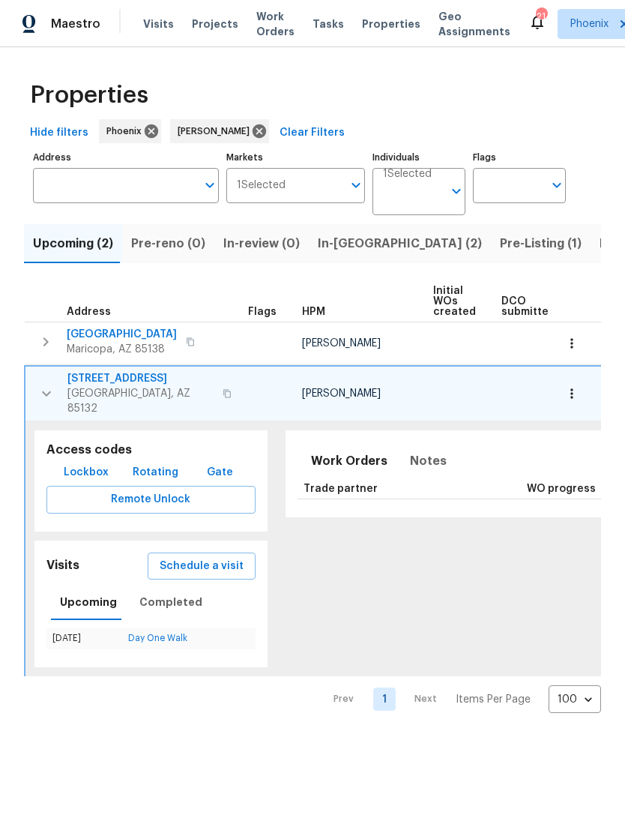
click at [43, 402] on icon "button" at bounding box center [46, 393] width 18 height 18
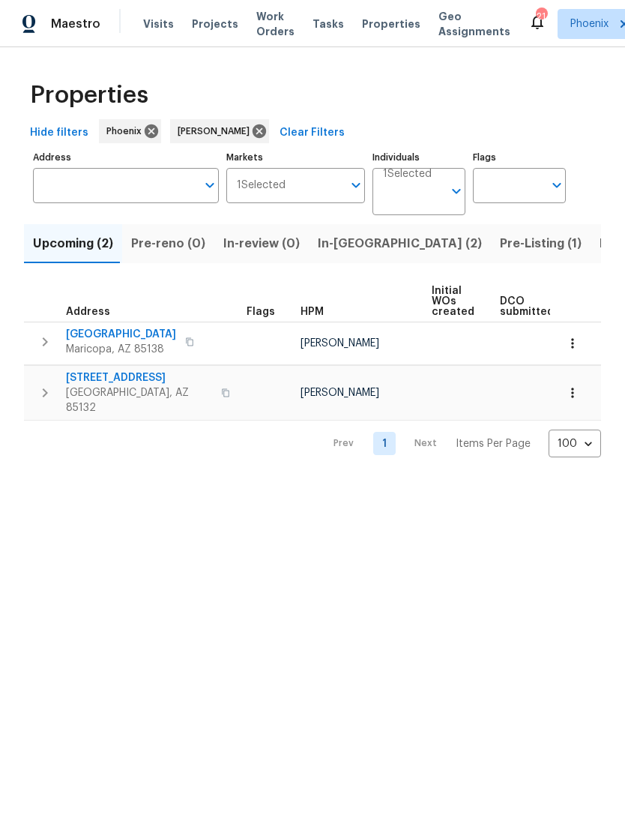
click at [347, 254] on span "In-reno (2)" at bounding box center [400, 243] width 164 height 21
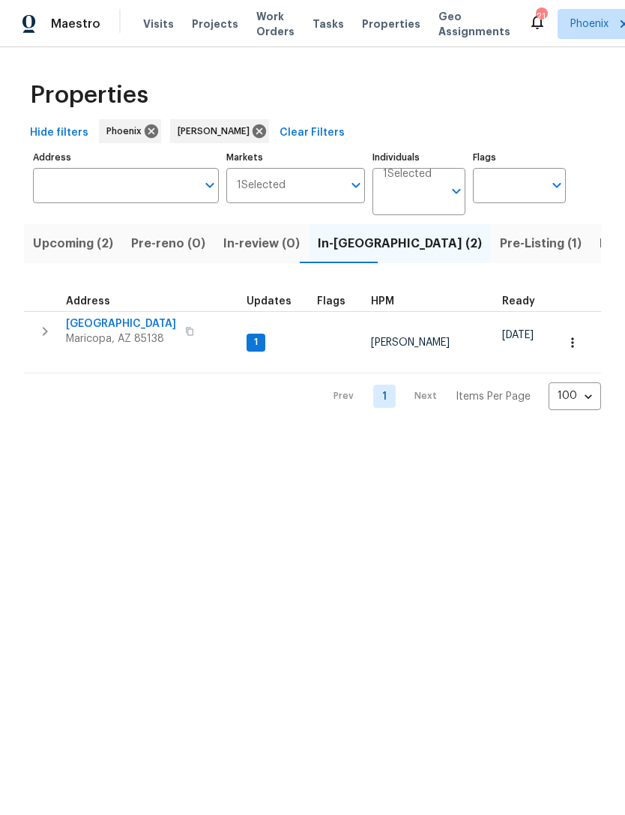
click at [54, 346] on button "button" at bounding box center [45, 331] width 30 height 30
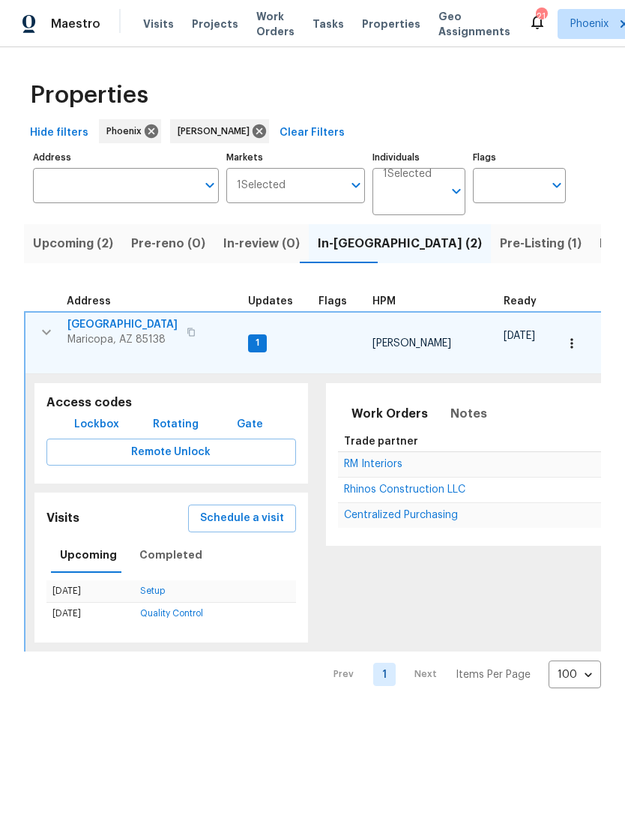
click at [369, 467] on span "RM Interiors" at bounding box center [373, 464] width 58 height 10
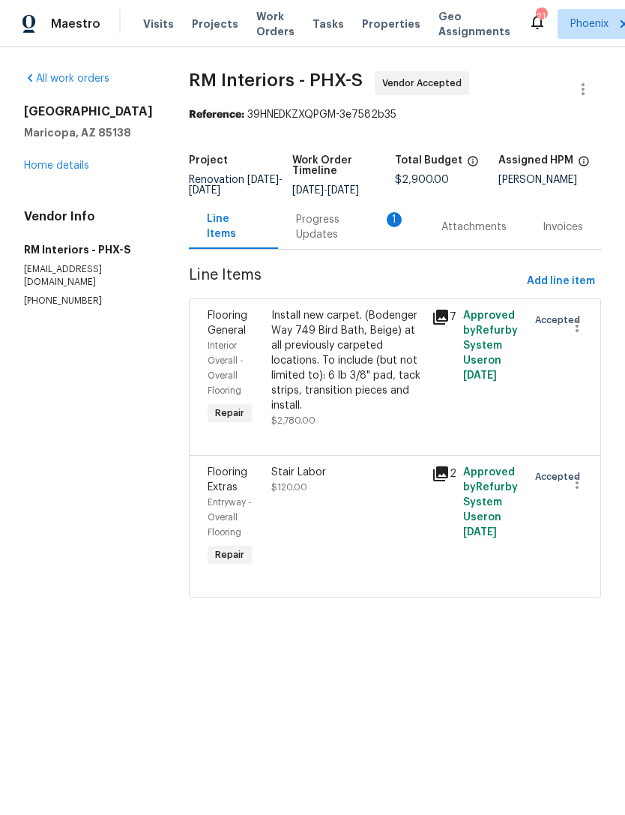
click at [336, 242] on div "Progress Updates 1" at bounding box center [350, 227] width 109 height 30
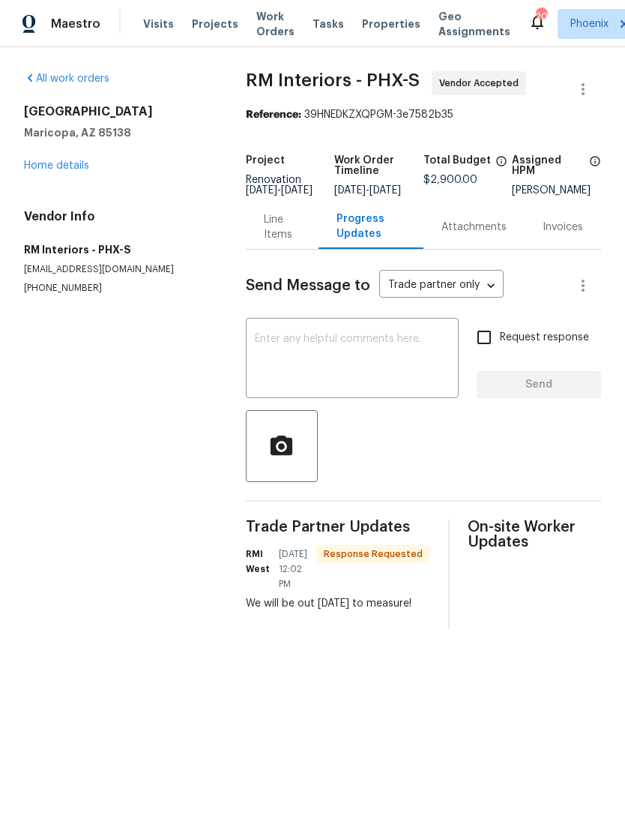
click at [357, 384] on textarea at bounding box center [352, 359] width 195 height 52
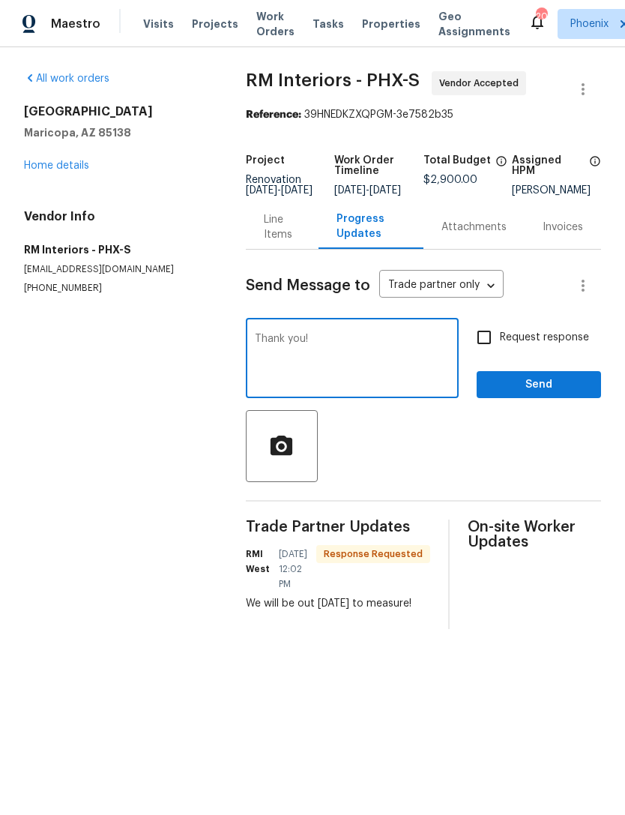
type textarea "Thank you!"
click at [552, 394] on span "Send" at bounding box center [539, 384] width 100 height 19
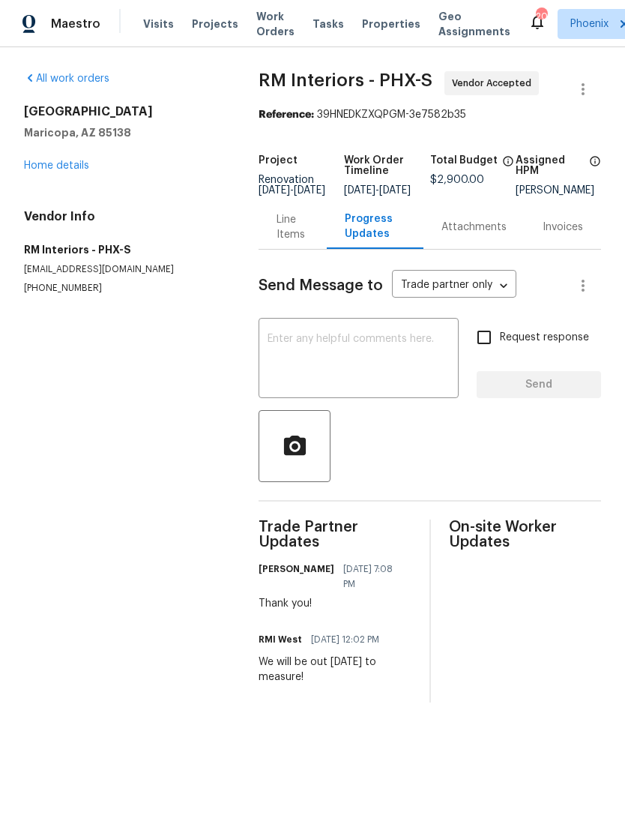
click at [62, 171] on link "Home details" at bounding box center [56, 165] width 65 height 10
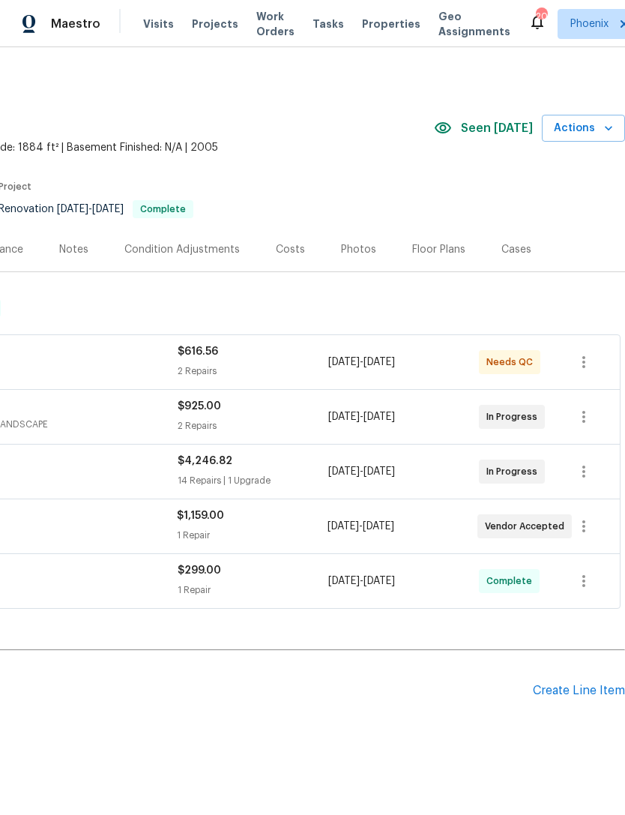
scroll to position [0, 222]
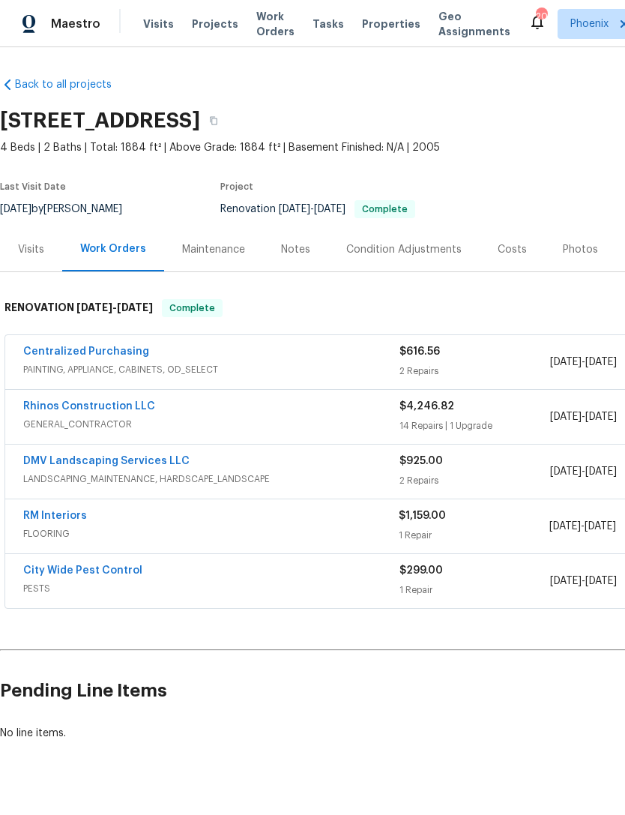
click at [87, 411] on link "Rhinos Construction LLC" at bounding box center [89, 406] width 132 height 10
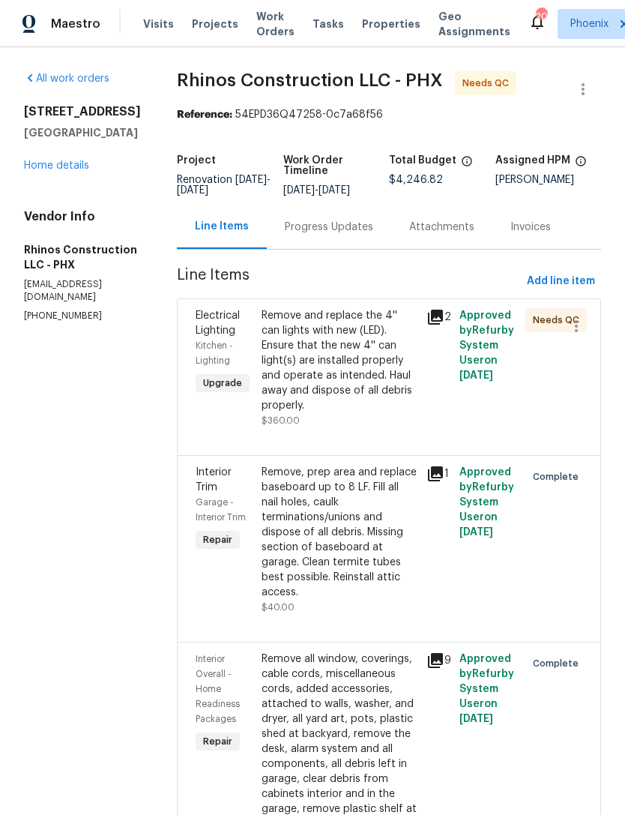
click at [235, 367] on div "Kitchen - Lighting" at bounding box center [224, 353] width 57 height 30
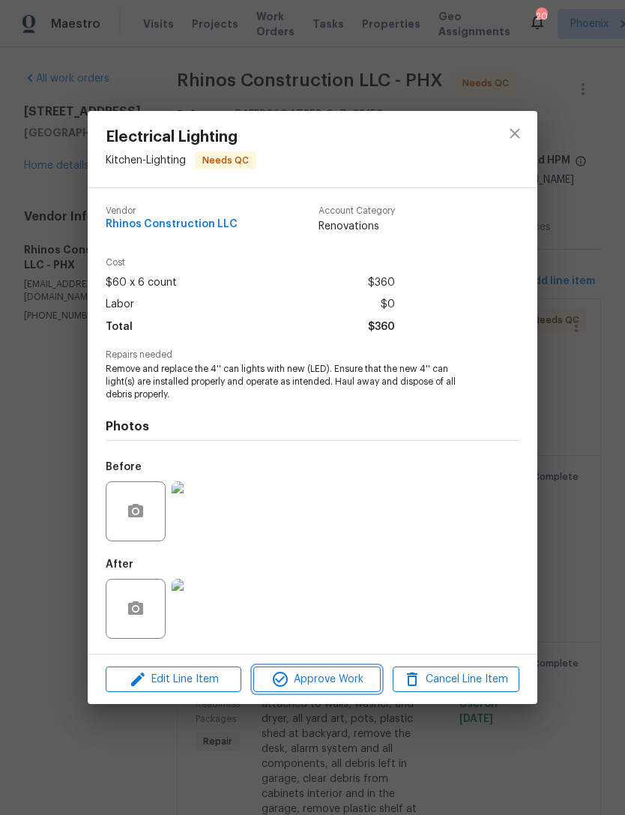
click at [335, 687] on span "Approve Work" at bounding box center [317, 679] width 118 height 19
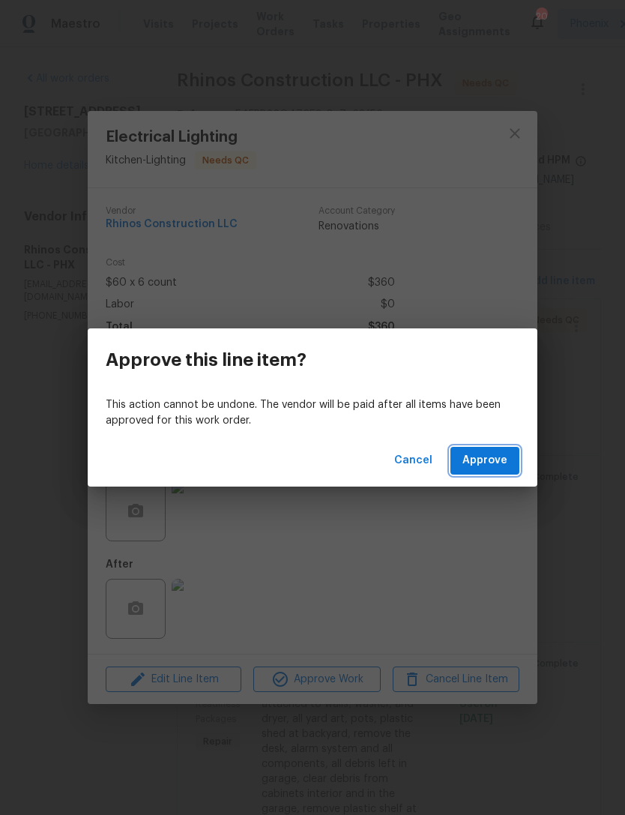
click at [512, 461] on button "Approve" at bounding box center [484, 461] width 69 height 28
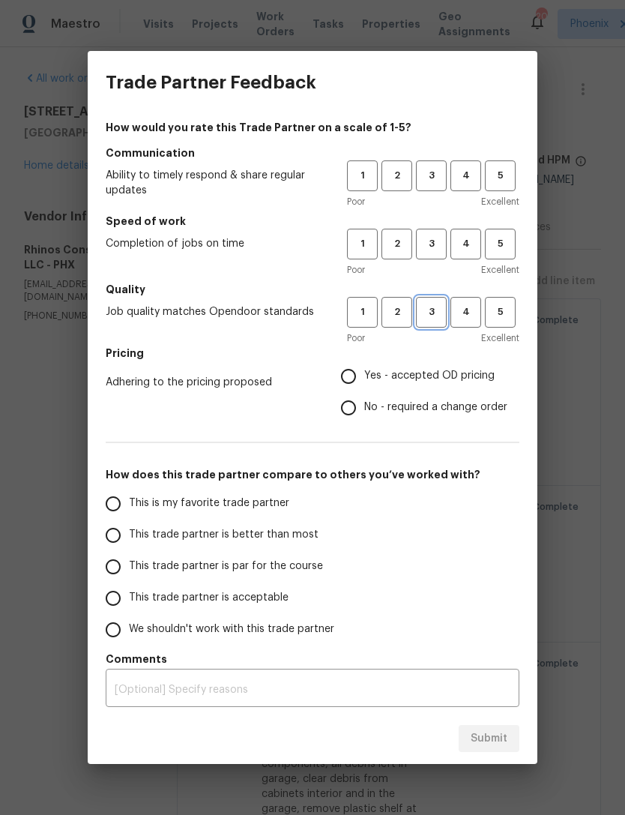
click at [436, 309] on span "3" at bounding box center [431, 311] width 28 height 17
click at [435, 241] on span "3" at bounding box center [431, 243] width 28 height 17
click at [457, 170] on span "4" at bounding box center [466, 175] width 28 height 17
click at [347, 401] on input "No - required a change order" at bounding box center [348, 407] width 31 height 31
radio input "true"
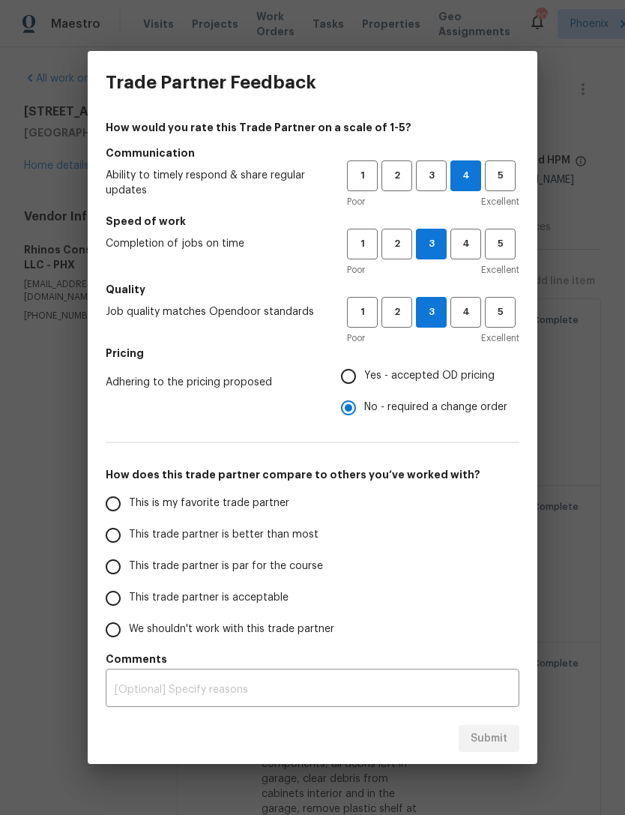
click at [115, 509] on input "This is my favorite trade partner" at bounding box center [112, 503] width 31 height 31
click at [374, 687] on textarea at bounding box center [313, 689] width 396 height 10
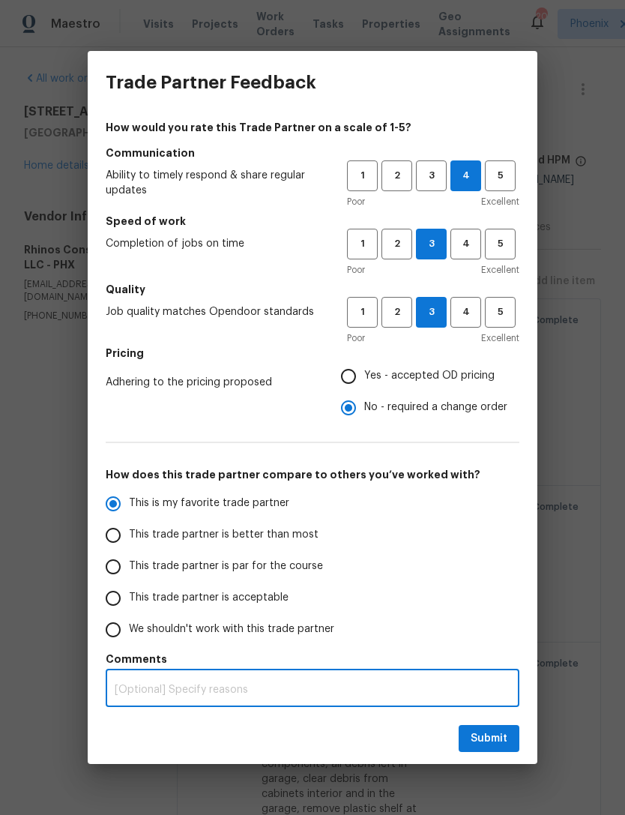
scroll to position [48, 0]
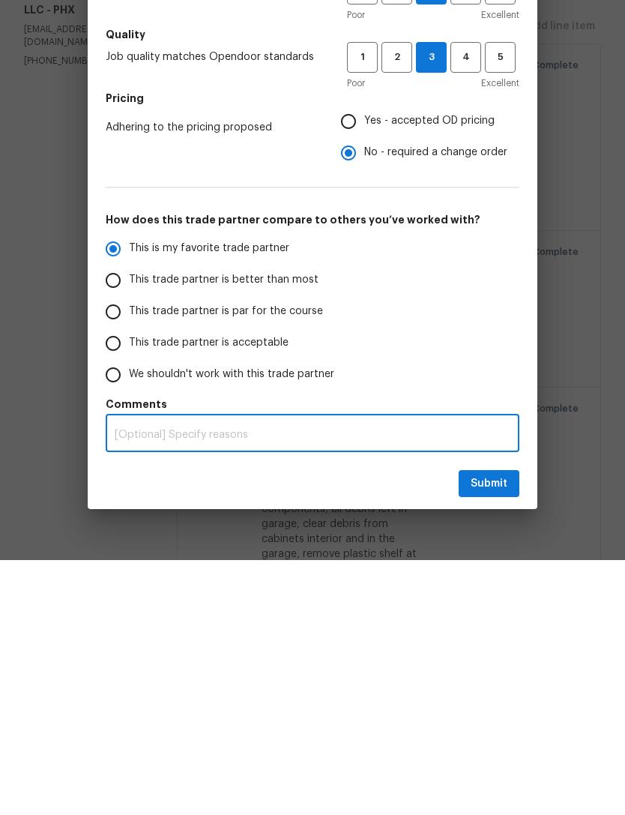
radio input "true"
type textarea "Nee"
radio input "false"
type textarea "Neede"
radio input "false"
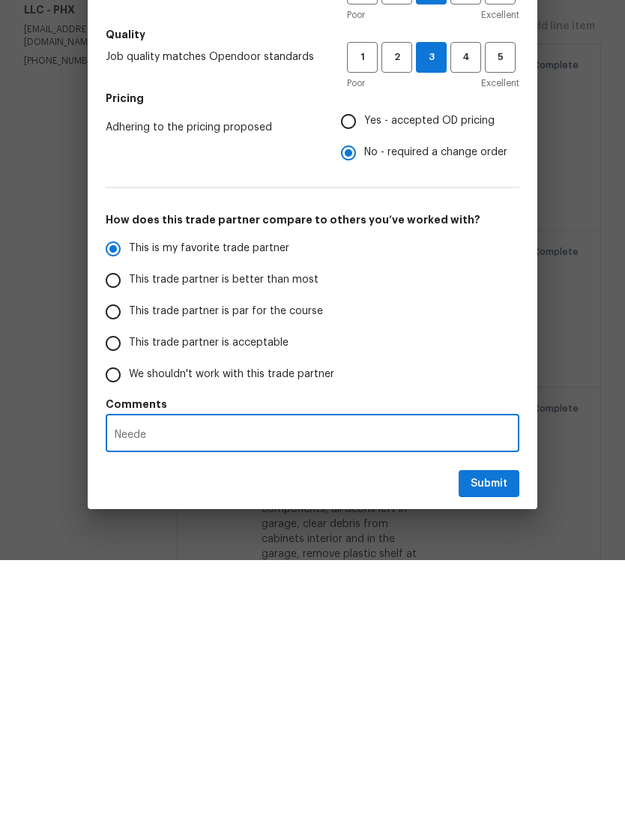
type textarea "Needed"
radio input "false"
type textarea "Needed additional"
radio input "false"
type textarea "Needed additional fun"
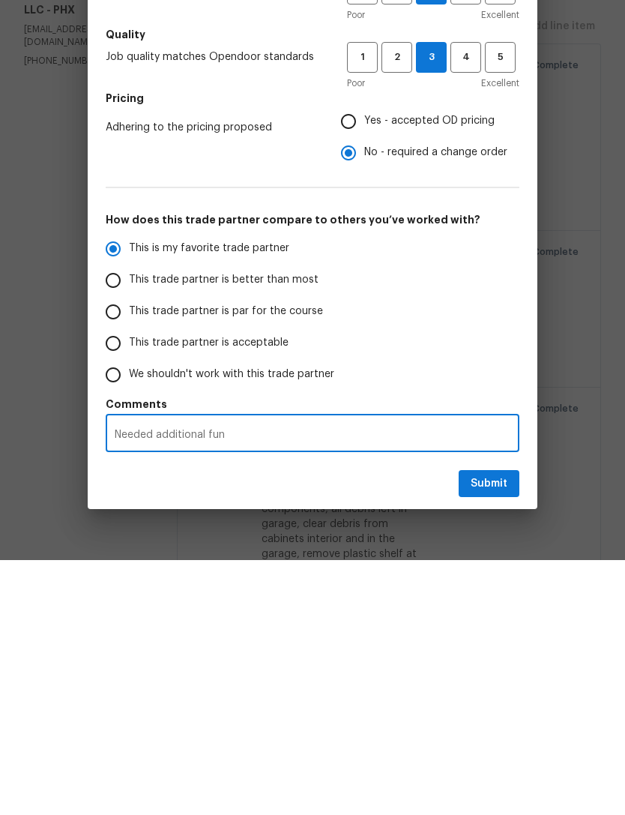
radio input "false"
type textarea "Needed additional funds for"
radio input "false"
type textarea "Needed additional funds for de"
radio input "false"
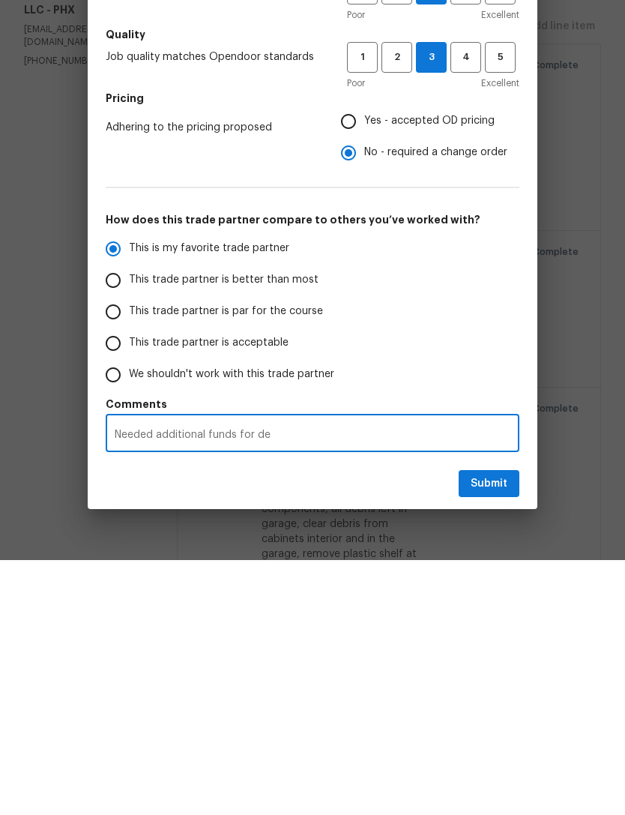
type textarea "Needed additional funds for debris"
radio input "false"
type textarea "Needed additional funds for debris removal"
click at [495, 729] on span "Submit" at bounding box center [489, 738] width 37 height 19
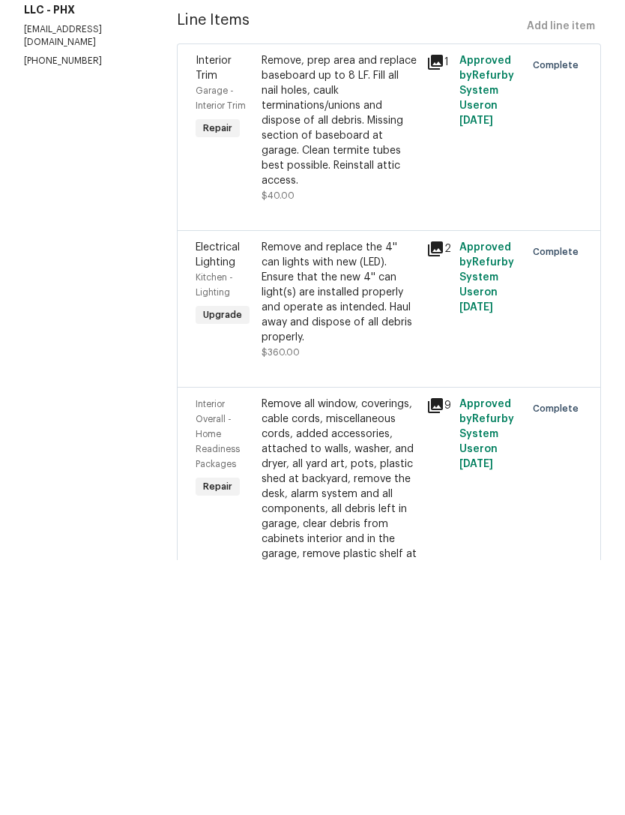
radio input "false"
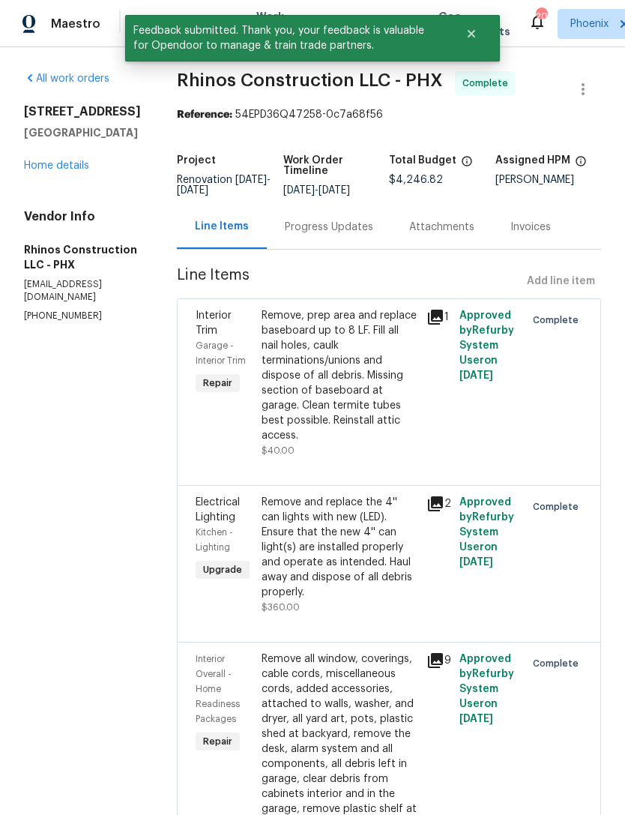
click at [76, 165] on link "Home details" at bounding box center [56, 165] width 65 height 10
